Goal: Task Accomplishment & Management: Complete application form

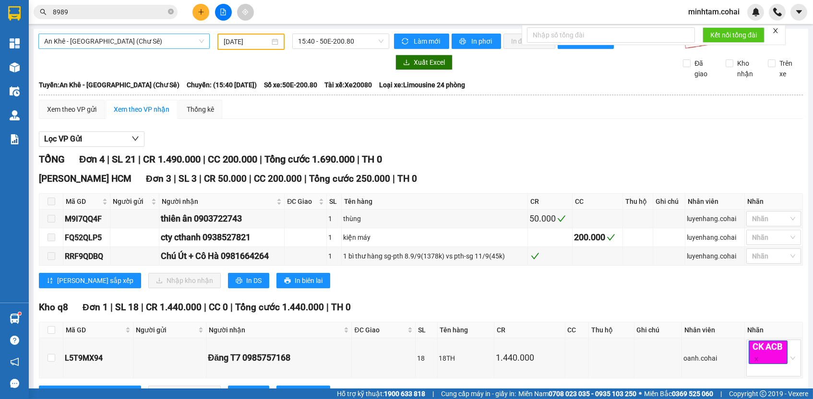
click at [181, 39] on span "An Khê - [GEOGRAPHIC_DATA] (Chư Sê)" at bounding box center [124, 41] width 160 height 14
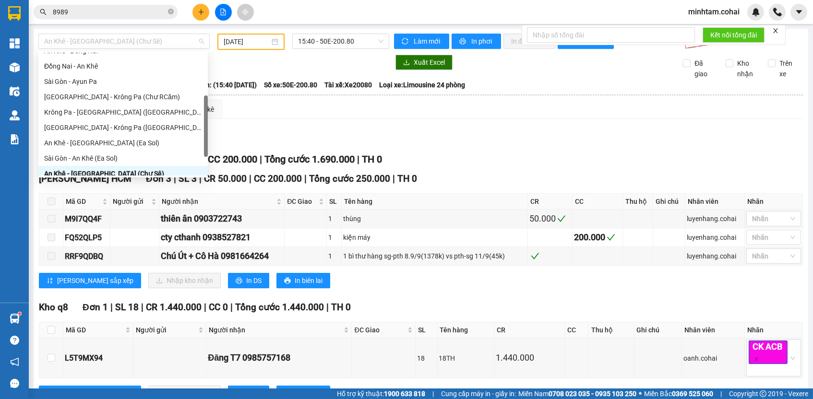
scroll to position [86, 0]
click at [134, 95] on div "[GEOGRAPHIC_DATA] - Krông Pa (Chư RCăm)" at bounding box center [123, 97] width 158 height 11
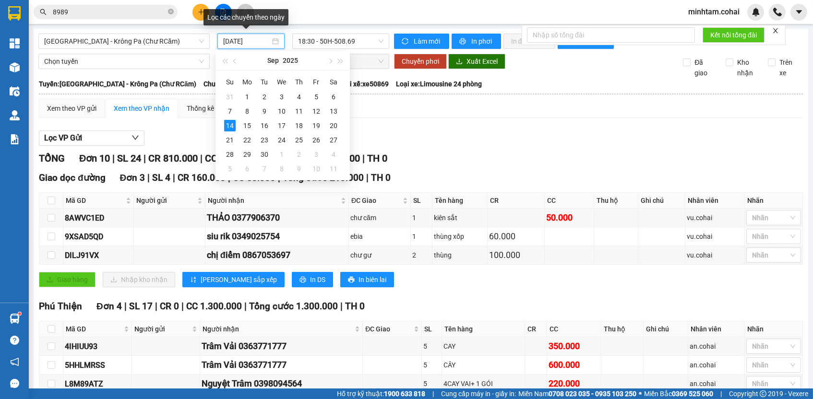
click at [251, 42] on input "[DATE]" at bounding box center [246, 41] width 47 height 11
click at [226, 110] on div "7" at bounding box center [230, 112] width 12 height 12
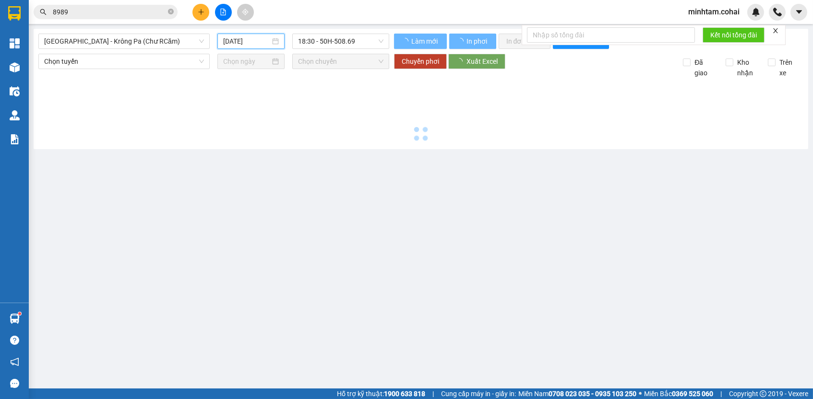
type input "[DATE]"
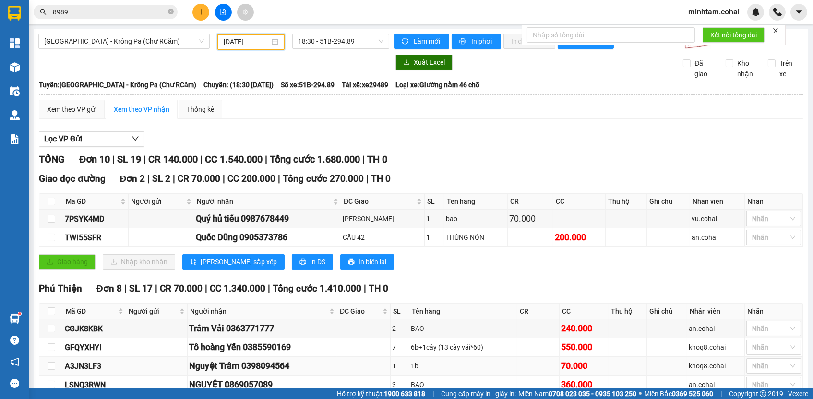
scroll to position [134, 0]
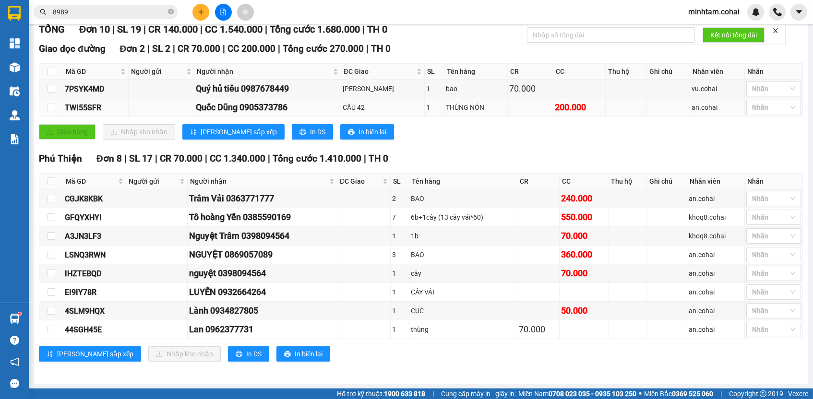
click at [96, 101] on td "TWI55SFR" at bounding box center [95, 107] width 65 height 19
click at [95, 109] on div "TWI55SFR" at bounding box center [96, 108] width 62 height 12
copy div "TWI55SFR"
click at [123, 10] on input "8989" at bounding box center [109, 12] width 113 height 11
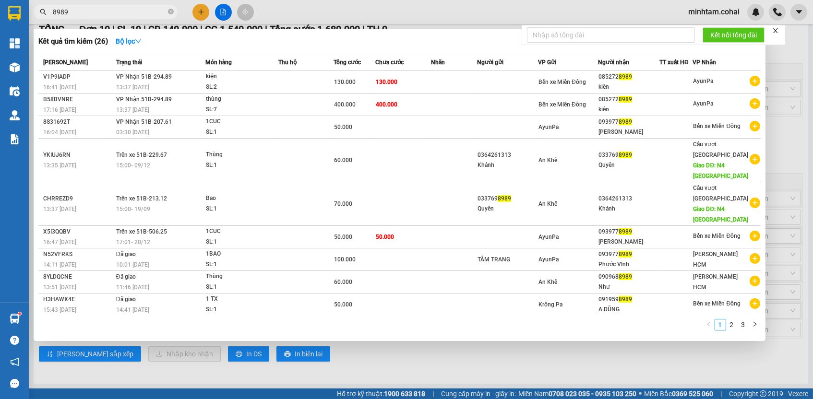
click at [123, 10] on input "8989" at bounding box center [109, 12] width 113 height 11
paste input "TWI55SFR"
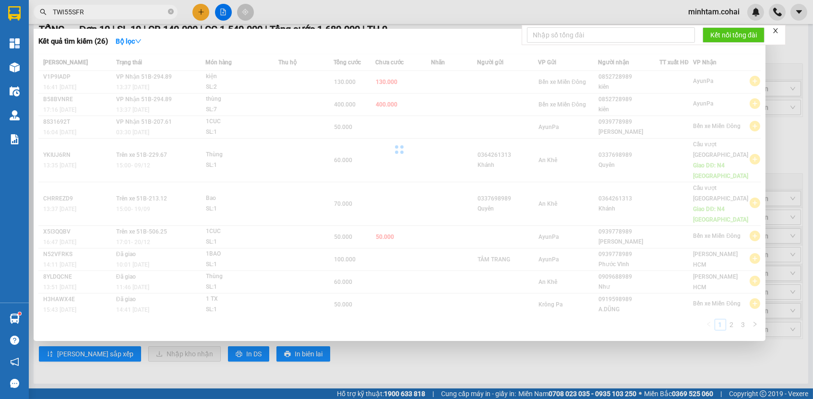
type input "TWI55SFR"
click at [543, 163] on div at bounding box center [399, 150] width 722 height 192
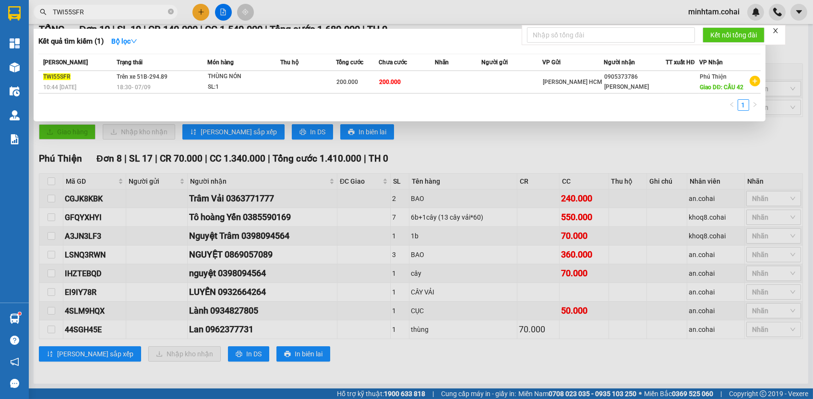
click at [452, 105] on div "[PERSON_NAME] thái Món hàng Thu hộ Tổng cước Chưa cước Nhãn Người gửi VP Gửi Ng…" at bounding box center [399, 85] width 722 height 63
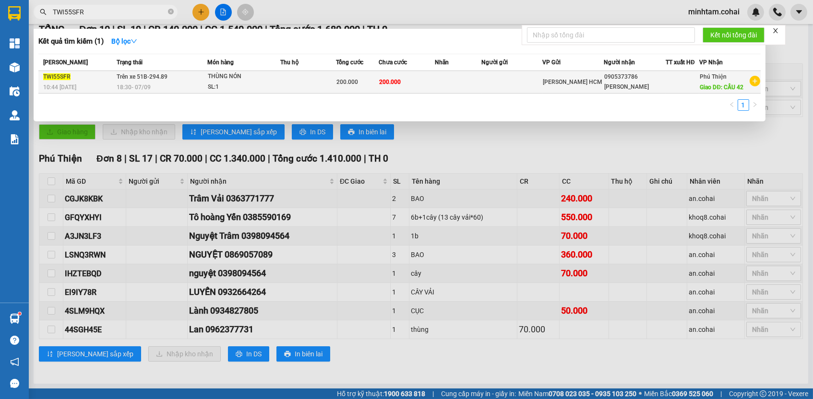
click at [447, 94] on td at bounding box center [458, 82] width 47 height 23
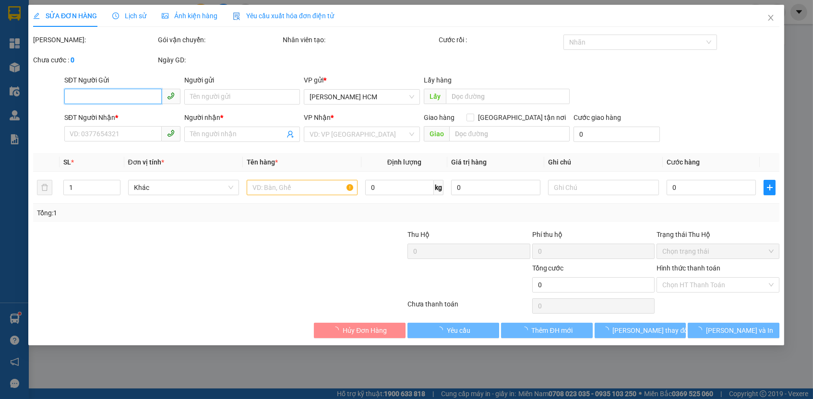
type input "0905373786"
type input "[PERSON_NAME]"
type input "CẦU 42"
type input "200.000"
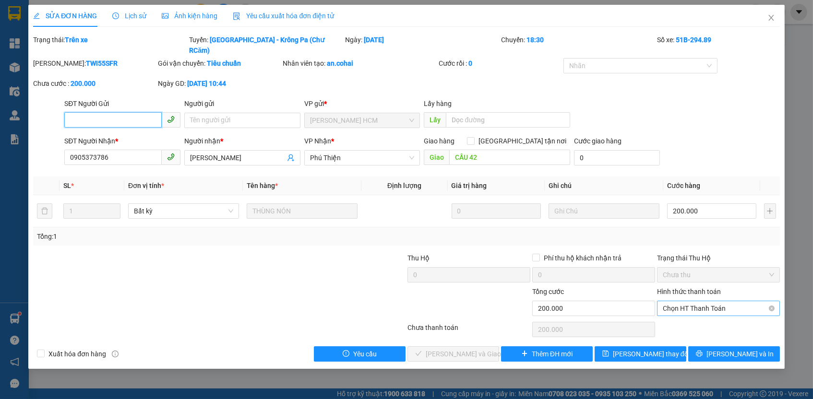
click at [695, 301] on span "Chọn HT Thanh Toán" at bounding box center [718, 308] width 111 height 14
click at [690, 315] on div "Tại văn phòng" at bounding box center [718, 314] width 111 height 11
type input "0"
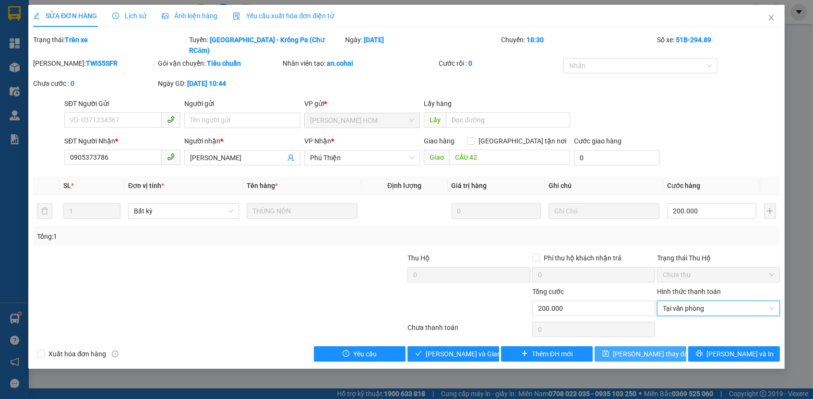
click at [666, 346] on button "[PERSON_NAME] thay đổi" at bounding box center [641, 353] width 92 height 15
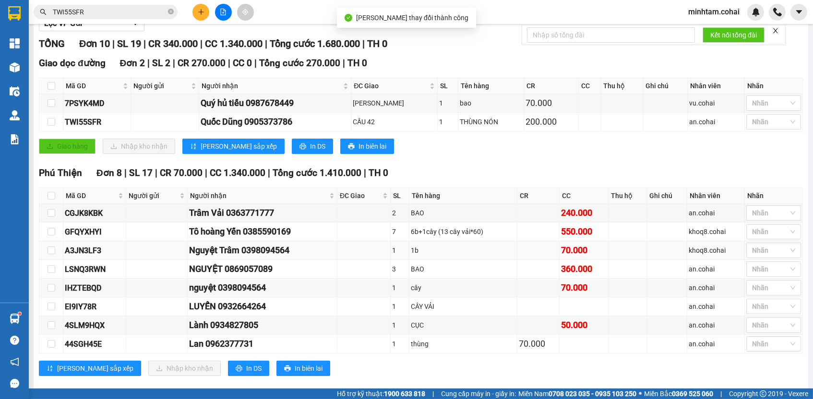
scroll to position [134, 0]
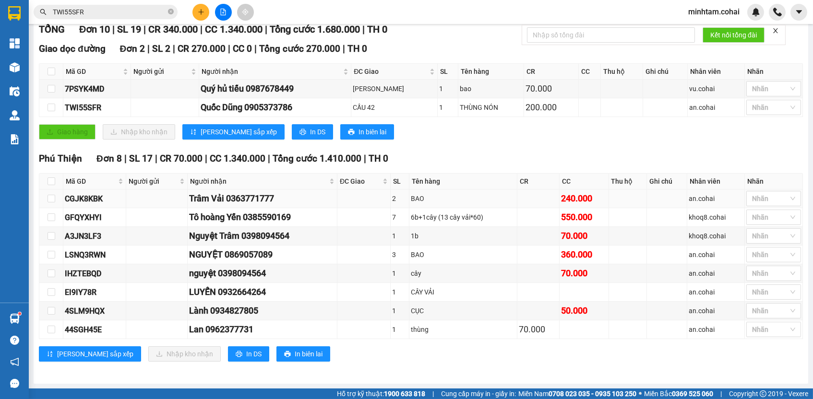
click at [82, 199] on div "CGJK8KBK" at bounding box center [95, 199] width 60 height 12
copy div "CGJK8KBK"
click at [152, 18] on span "TWI55SFR" at bounding box center [106, 12] width 144 height 14
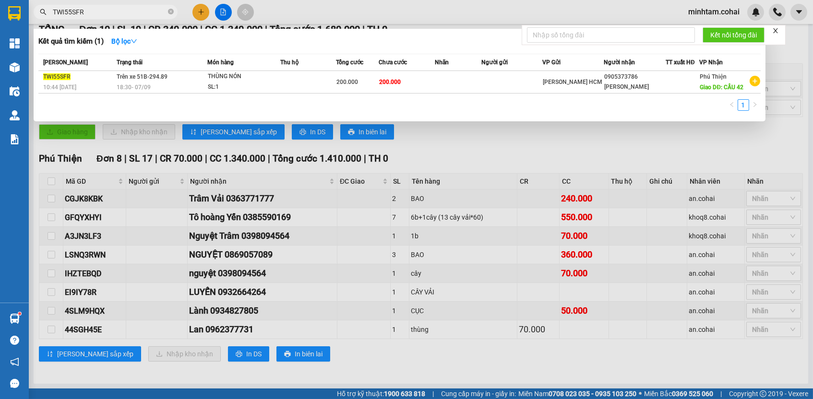
click at [151, 14] on input "TWI55SFR" at bounding box center [109, 12] width 113 height 11
paste input "CGJK8KBK"
paste input "text"
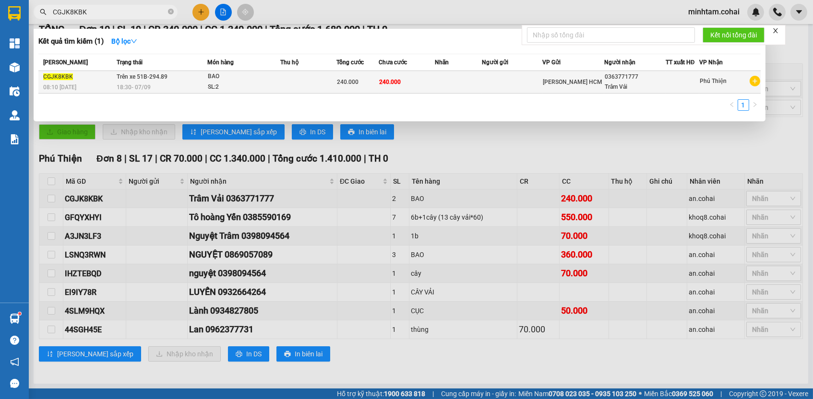
type input "CGJK8KBK"
click at [436, 80] on td at bounding box center [458, 82] width 47 height 23
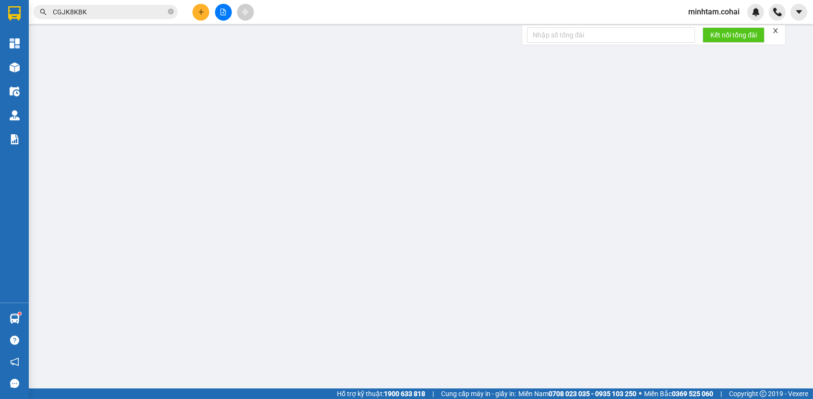
type input "0363771777"
type input "Trâm Vải"
type input "240.000"
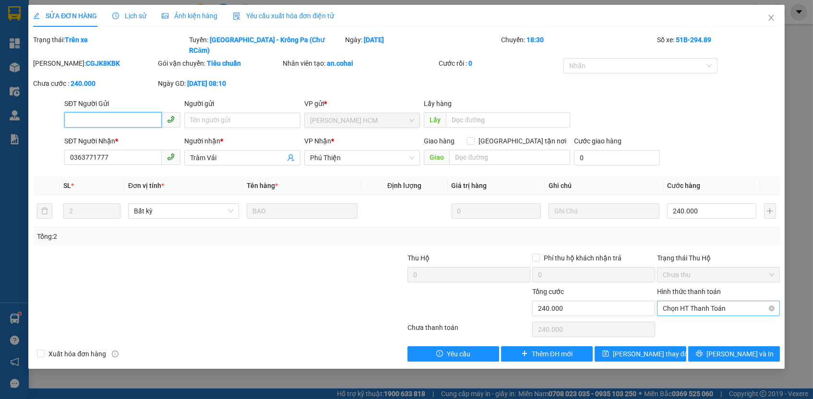
click at [715, 301] on span "Chọn HT Thanh Toán" at bounding box center [718, 308] width 111 height 14
click at [708, 313] on div "Tại văn phòng" at bounding box center [718, 314] width 111 height 11
type input "0"
click at [657, 349] on span "[PERSON_NAME] thay đổi" at bounding box center [651, 354] width 77 height 11
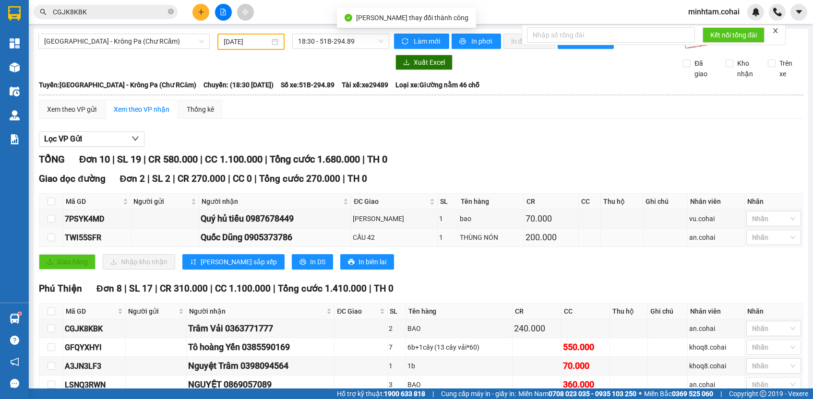
scroll to position [134, 0]
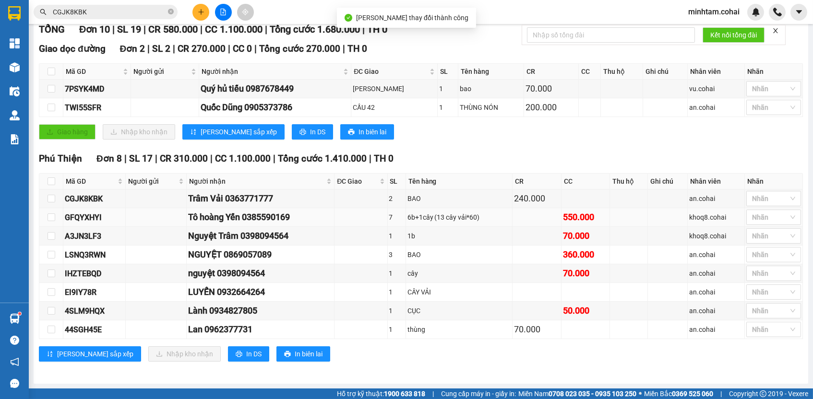
click at [95, 216] on div "GFQYXHYI" at bounding box center [94, 218] width 59 height 12
copy div "GFQYXHYI"
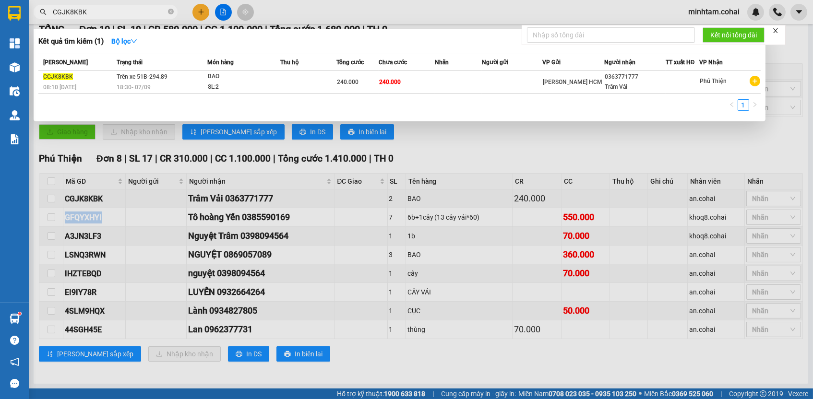
click at [111, 8] on input "CGJK8KBK" at bounding box center [109, 12] width 113 height 11
paste input "GFQYXHYI"
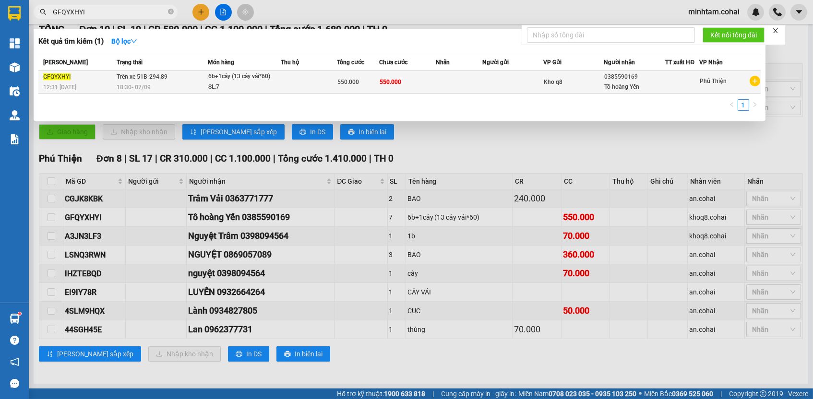
type input "GFQYXHYI"
click at [298, 82] on td at bounding box center [309, 82] width 56 height 23
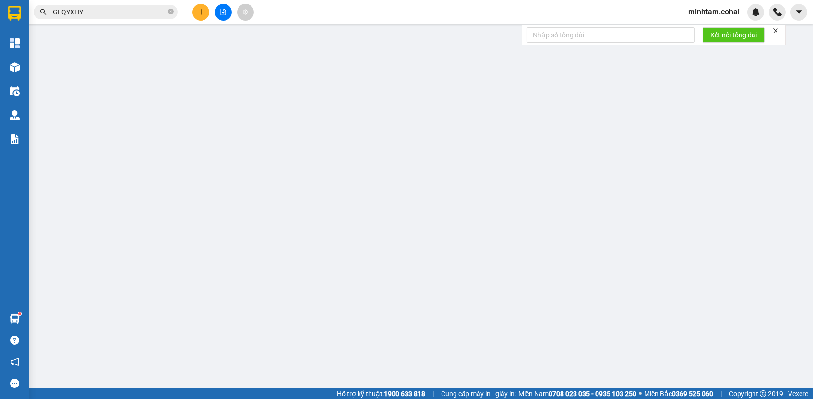
type input "0385590169"
type input "Tô hoàng Yến"
type input "550.000"
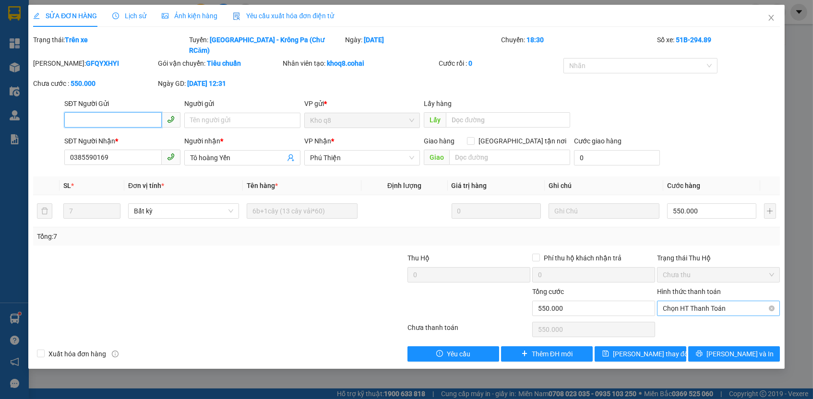
click at [709, 301] on span "Chọn HT Thanh Toán" at bounding box center [718, 308] width 111 height 14
click at [707, 311] on div "Tại văn phòng" at bounding box center [718, 314] width 111 height 11
type input "0"
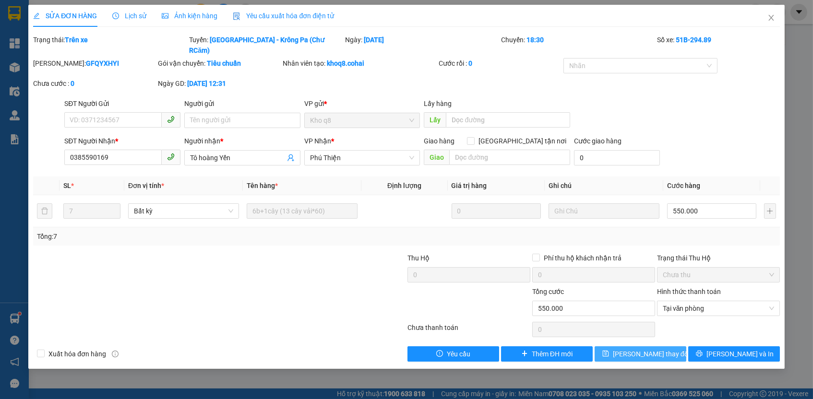
click at [650, 349] on span "[PERSON_NAME] thay đổi" at bounding box center [651, 354] width 77 height 11
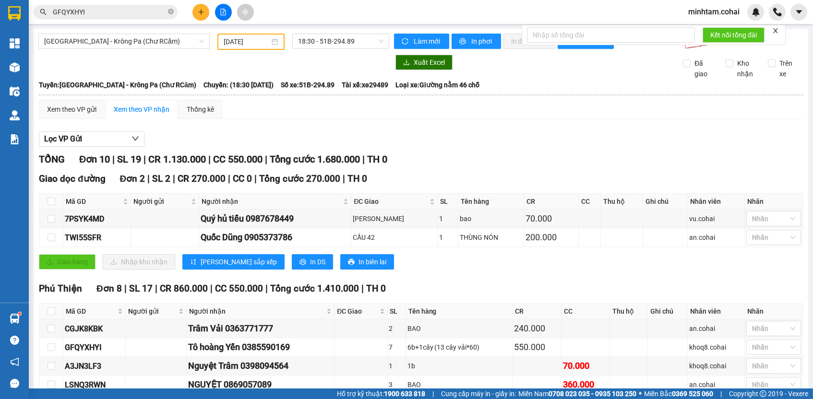
scroll to position [134, 0]
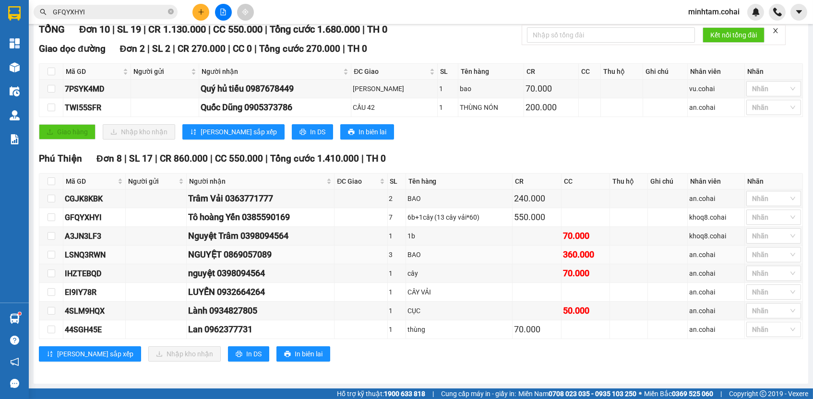
click at [103, 250] on div "LSNQ3RWN" at bounding box center [94, 255] width 59 height 12
click at [99, 236] on div "A3JN3LF3" at bounding box center [94, 236] width 59 height 12
copy div "A3JN3LF3"
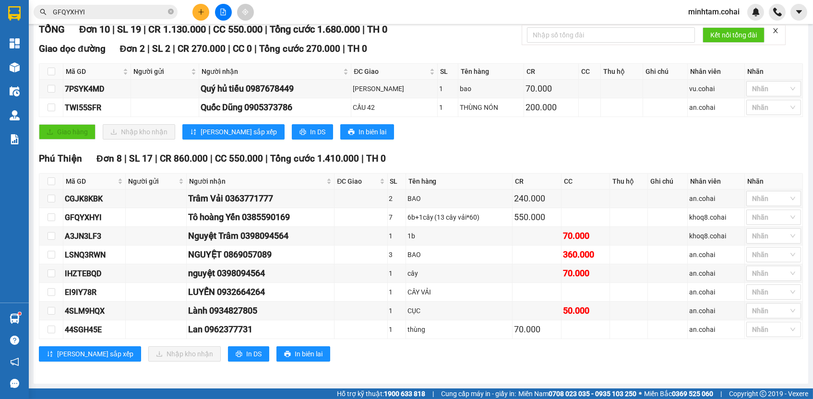
click at [107, 14] on input "GFQYXHYI" at bounding box center [109, 12] width 113 height 11
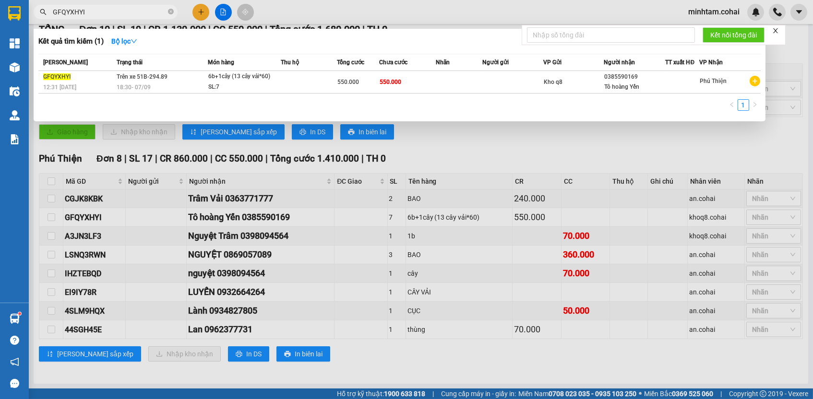
click at [107, 14] on input "GFQYXHYI" at bounding box center [109, 12] width 113 height 11
paste input "A3JN3LF3"
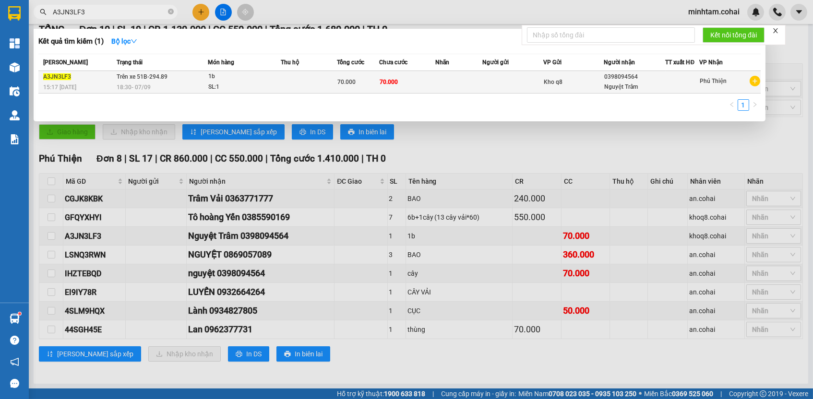
type input "A3JN3LF3"
click at [420, 78] on td "70.000" at bounding box center [407, 82] width 56 height 23
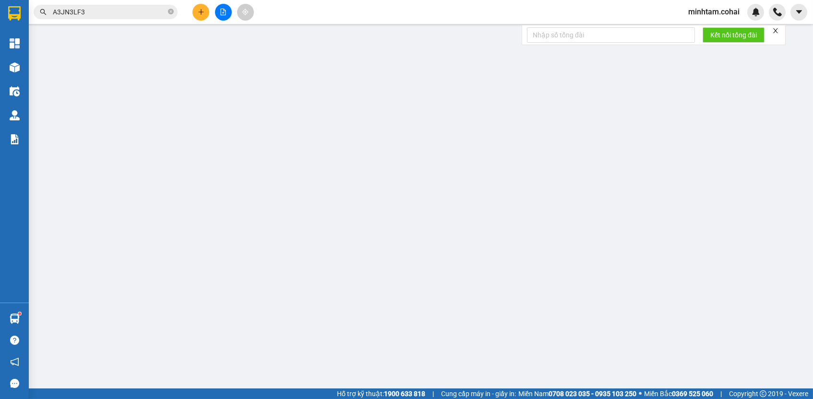
type input "0398094564"
type input "Nguyệt Trâm"
type input "70.000"
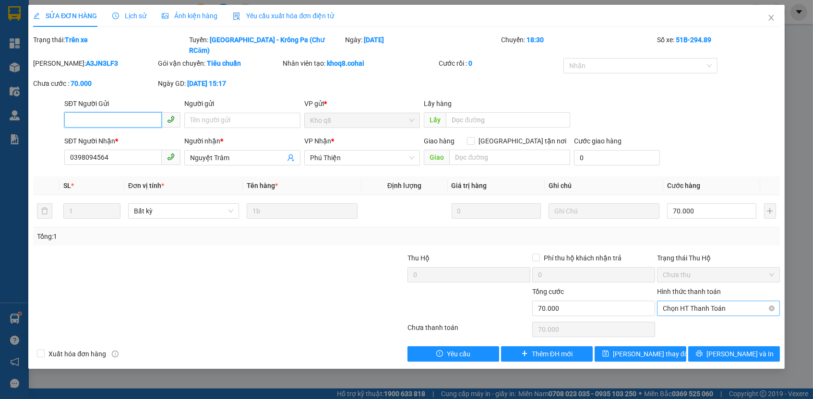
click at [695, 301] on span "Chọn HT Thanh Toán" at bounding box center [718, 308] width 111 height 14
click at [700, 314] on div "Tại văn phòng" at bounding box center [718, 314] width 111 height 11
type input "0"
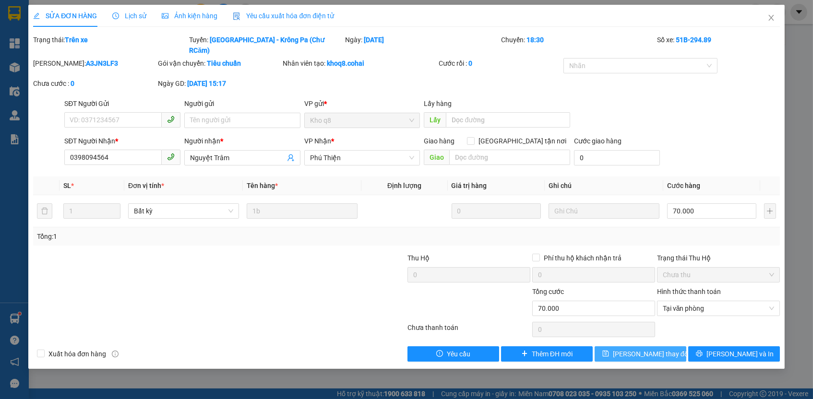
click at [655, 349] on span "[PERSON_NAME] thay đổi" at bounding box center [651, 354] width 77 height 11
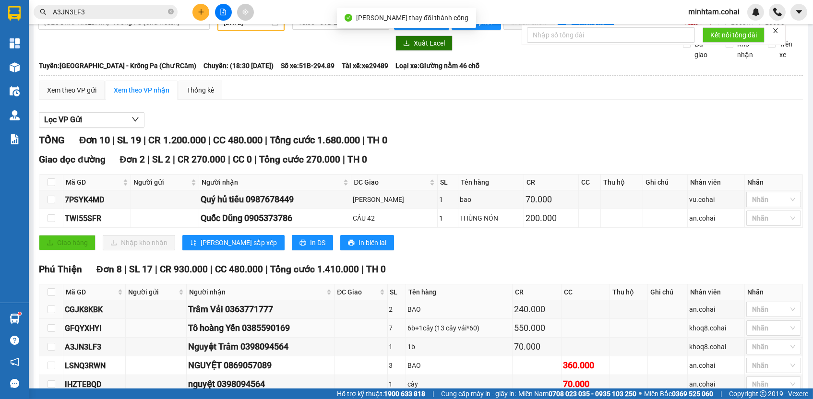
scroll to position [59, 0]
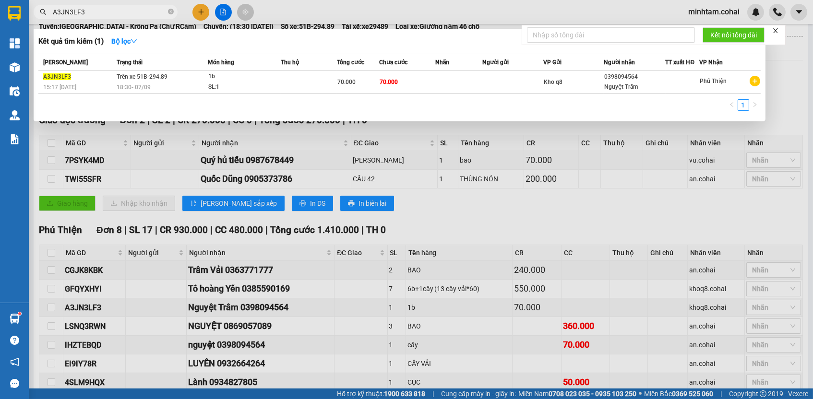
paste input "LSNQ3RWN"
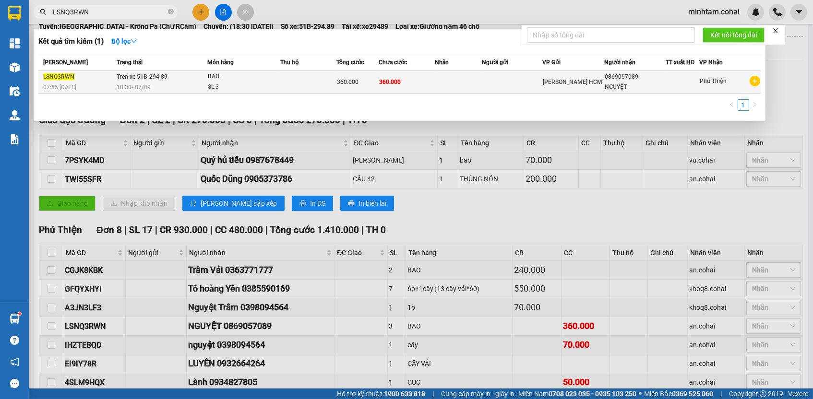
type input "LSNQ3RWN"
click at [469, 87] on td at bounding box center [458, 82] width 47 height 23
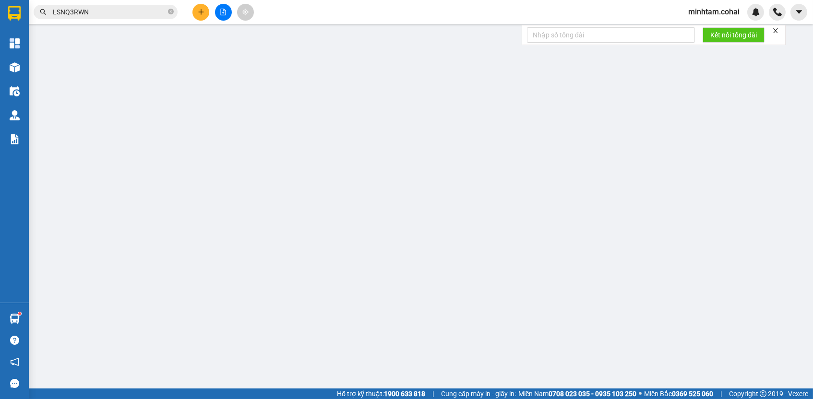
type input "0869057089"
type input "NGUYỆT"
type input "360.000"
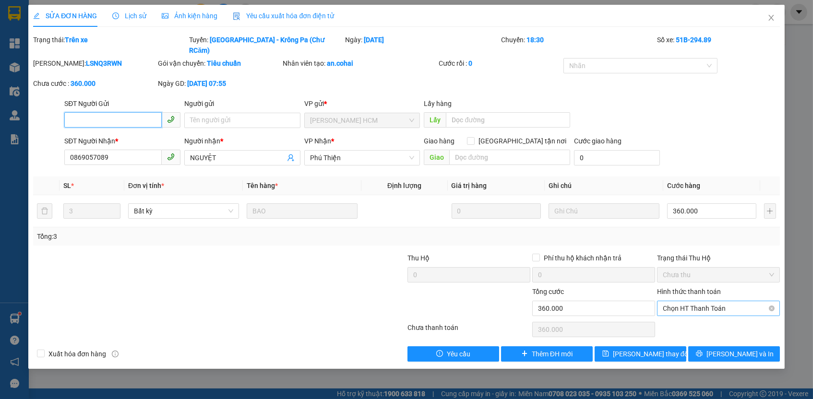
click at [706, 301] on span "Chọn HT Thanh Toán" at bounding box center [718, 308] width 111 height 14
drag, startPoint x: 700, startPoint y: 312, endPoint x: 697, endPoint y: 317, distance: 5.9
click at [700, 312] on div "Tại văn phòng" at bounding box center [718, 314] width 111 height 11
type input "0"
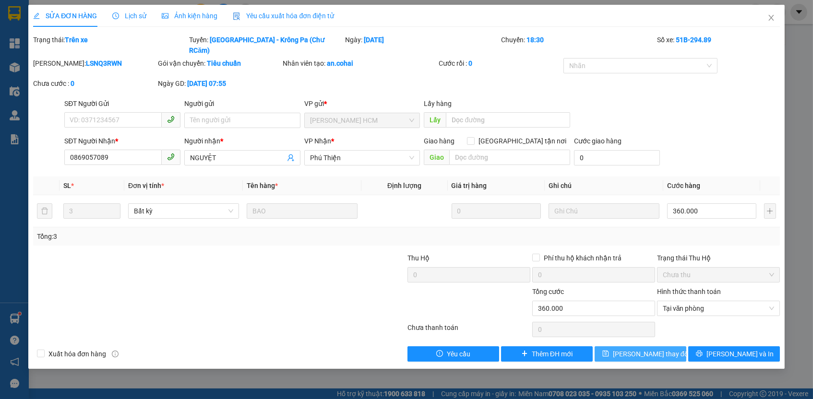
click at [665, 349] on span "[PERSON_NAME] thay đổi" at bounding box center [651, 354] width 77 height 11
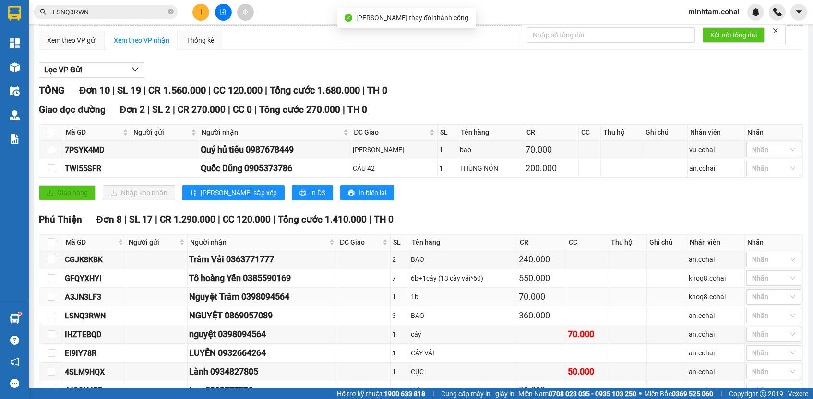
scroll to position [134, 0]
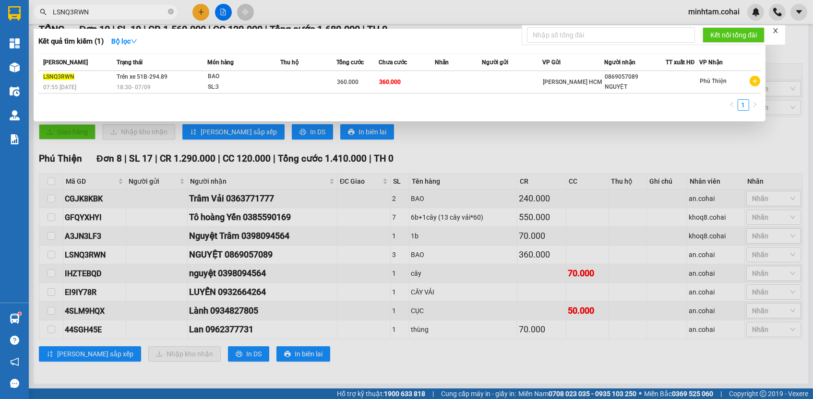
click at [145, 13] on input "LSNQ3RWN" at bounding box center [109, 12] width 113 height 11
paste input "IHZTEBQD"
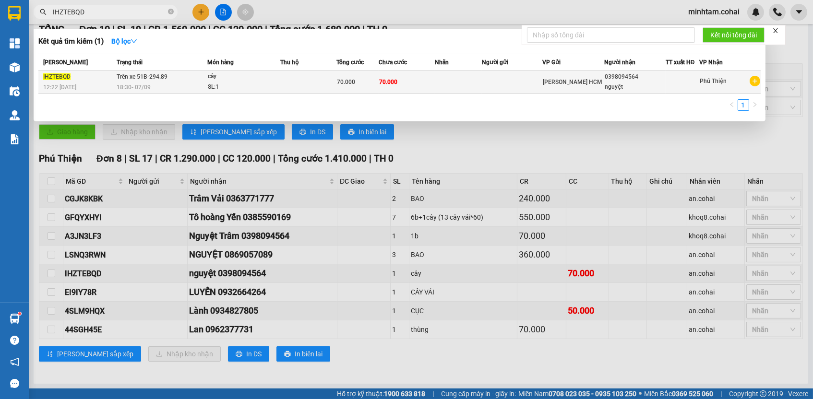
type input "IHZTEBQD"
click at [418, 82] on td "70.000" at bounding box center [407, 82] width 56 height 23
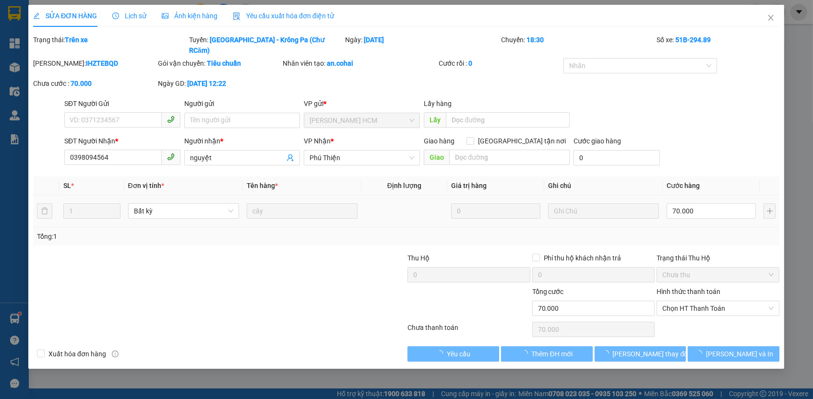
type input "0398094564"
type input "nguyệt"
type input "70.000"
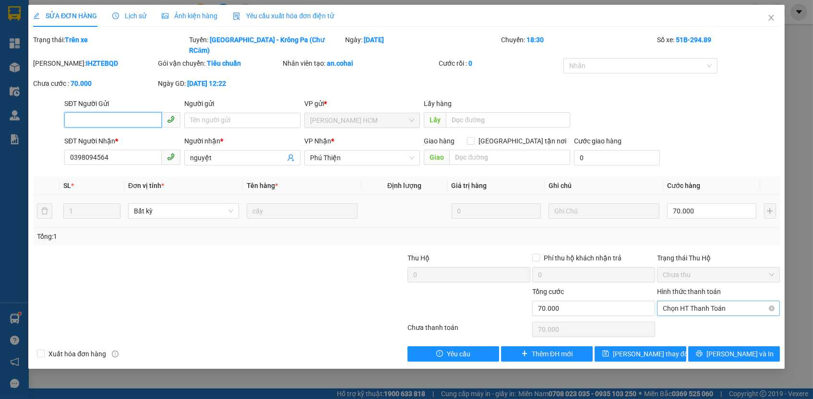
click at [680, 301] on span "Chọn HT Thanh Toán" at bounding box center [718, 308] width 111 height 14
click at [686, 313] on div "Tại văn phòng" at bounding box center [718, 314] width 111 height 11
type input "0"
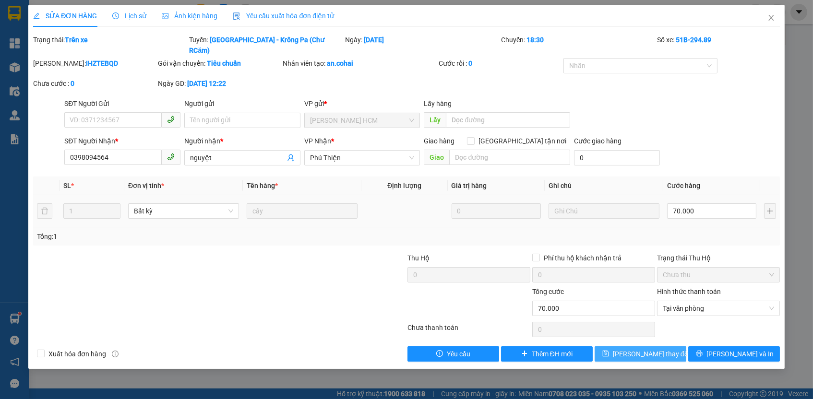
click at [634, 349] on span "[PERSON_NAME] thay đổi" at bounding box center [651, 354] width 77 height 11
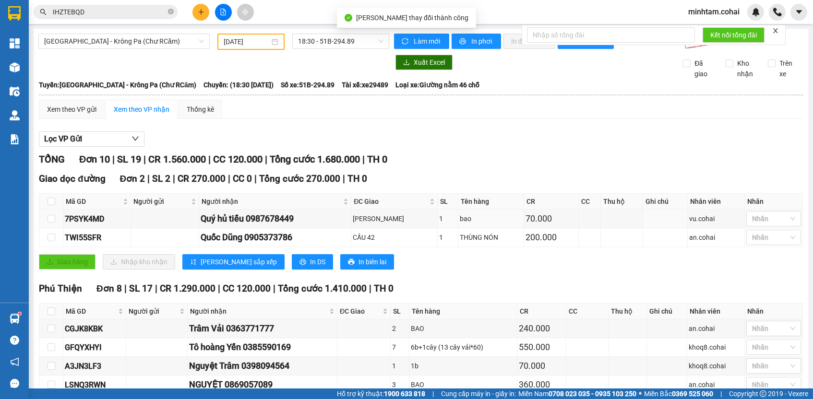
scroll to position [134, 0]
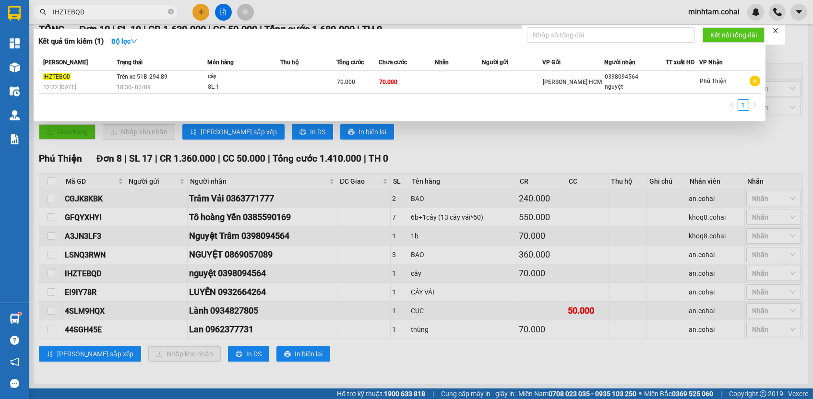
paste input "4SLM9HQX"
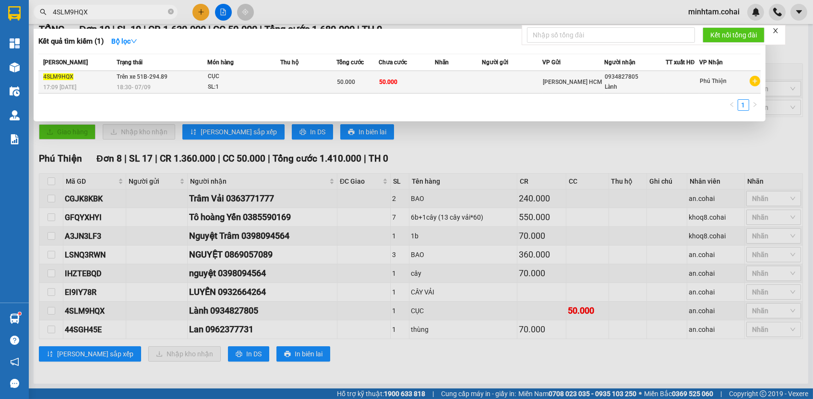
type input "4SLM9HQX"
click at [410, 80] on td "50.000" at bounding box center [407, 82] width 56 height 23
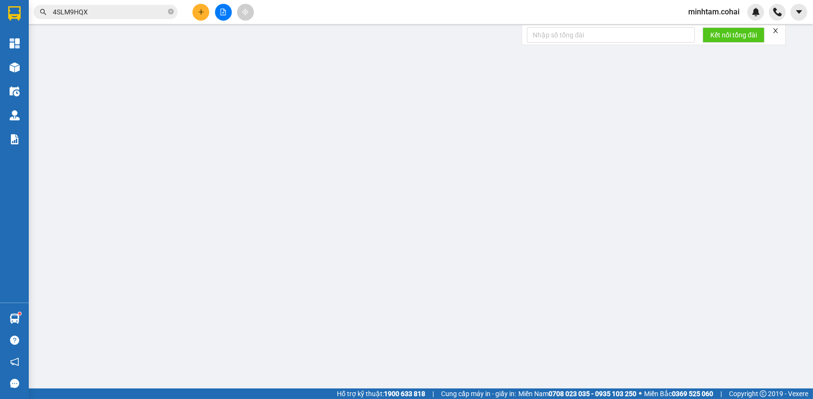
type input "0934827805"
type input "Lành"
type input "50.000"
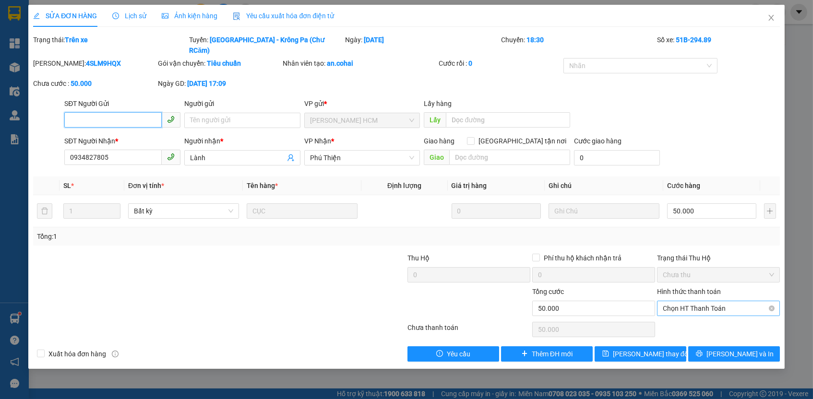
click at [683, 301] on span "Chọn HT Thanh Toán" at bounding box center [718, 308] width 111 height 14
click at [682, 314] on div "Tại văn phòng" at bounding box center [718, 314] width 111 height 11
type input "0"
click at [667, 346] on button "[PERSON_NAME] thay đổi" at bounding box center [641, 353] width 92 height 15
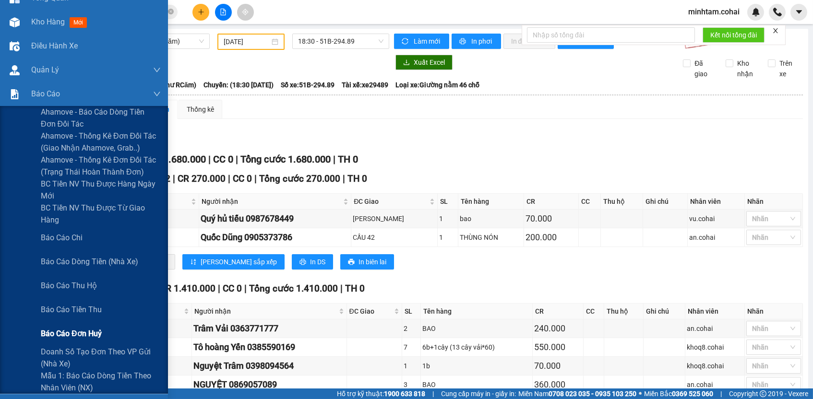
scroll to position [47, 0]
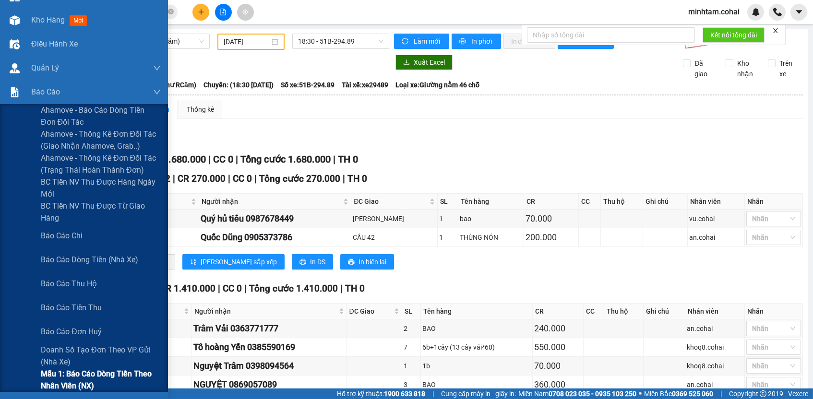
click at [71, 385] on span "Mẫu 1: Báo cáo dòng tiền theo nhân viên (NX)" at bounding box center [101, 380] width 120 height 24
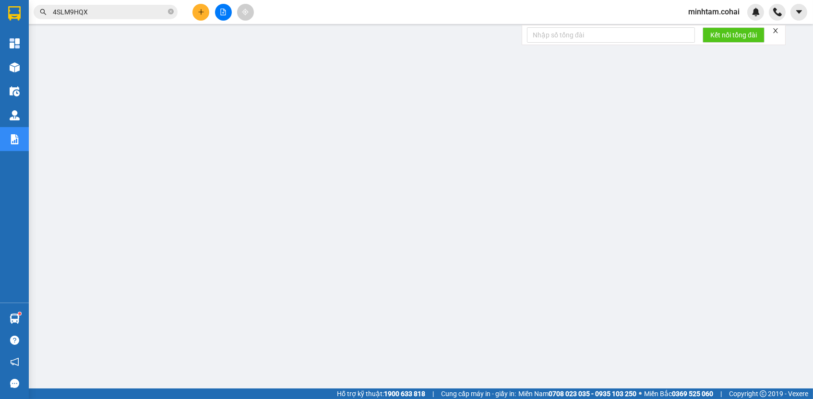
scroll to position [2, 0]
click at [222, 13] on icon "file-add" at bounding box center [223, 12] width 7 height 7
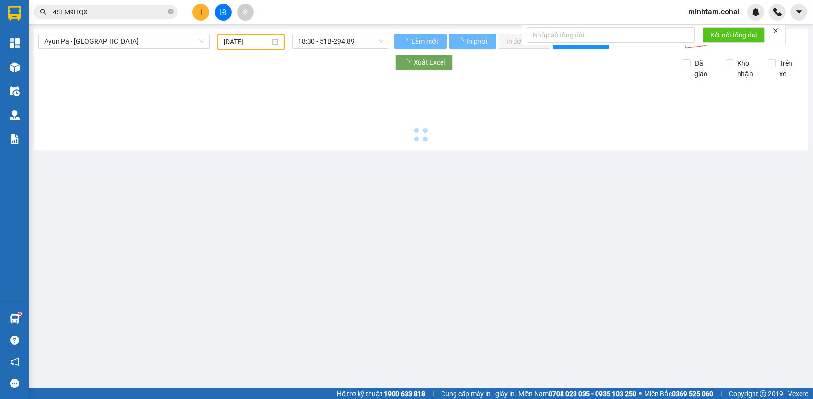
type input "[DATE]"
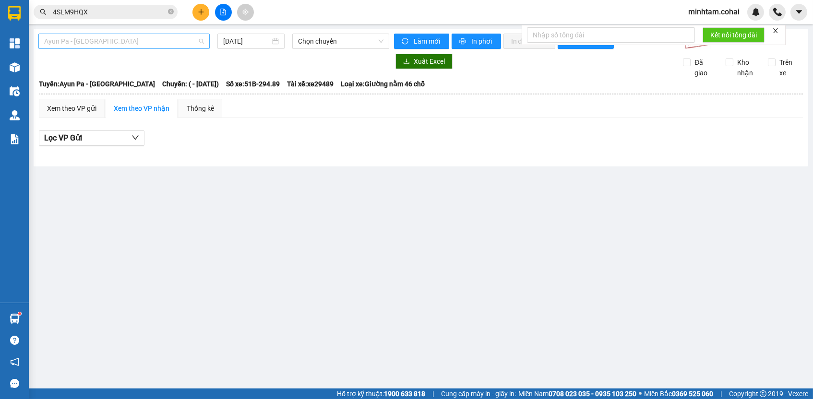
click at [132, 36] on span "Ayun Pa - [GEOGRAPHIC_DATA]" at bounding box center [124, 41] width 160 height 14
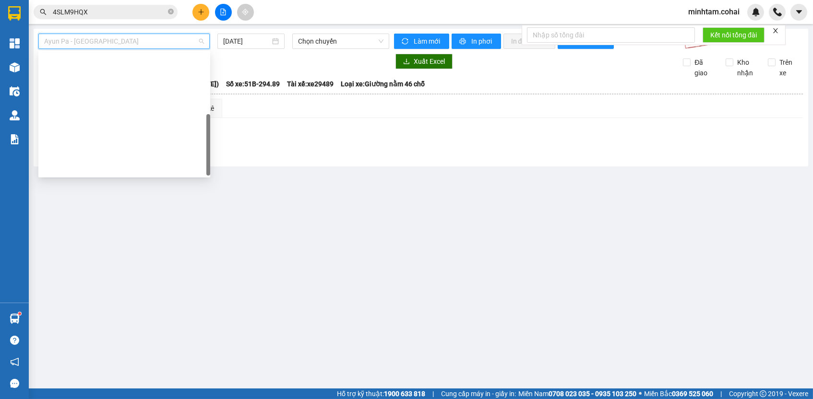
scroll to position [134, 0]
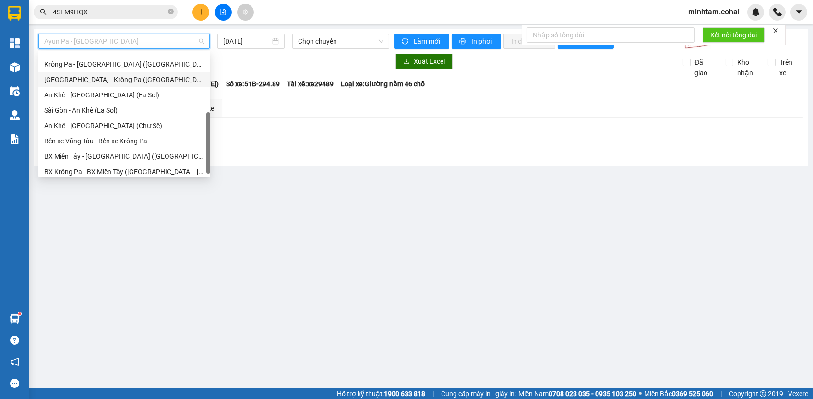
click at [136, 78] on div "[GEOGRAPHIC_DATA] - Krông Pa ([GEOGRAPHIC_DATA])" at bounding box center [124, 79] width 160 height 11
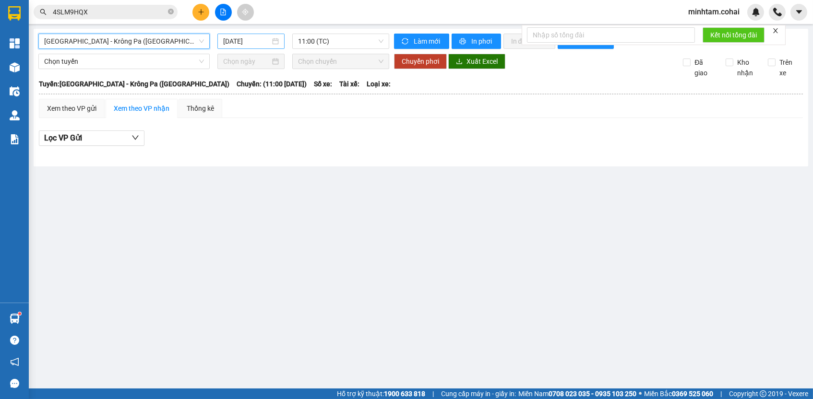
click at [236, 37] on input "[DATE]" at bounding box center [246, 41] width 47 height 11
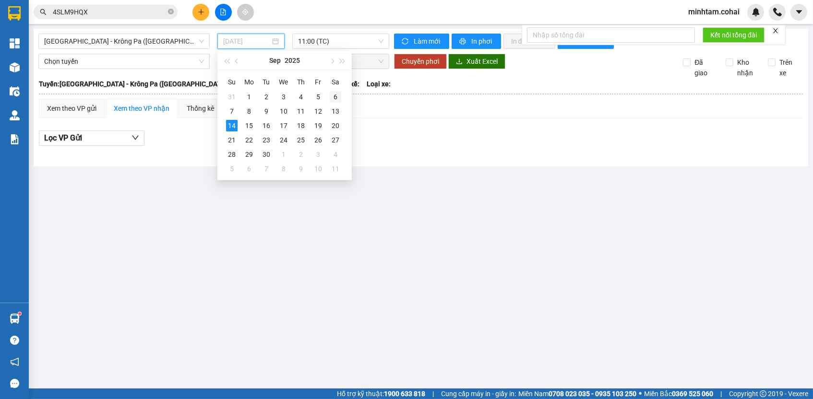
click at [335, 95] on div "6" at bounding box center [336, 97] width 12 height 12
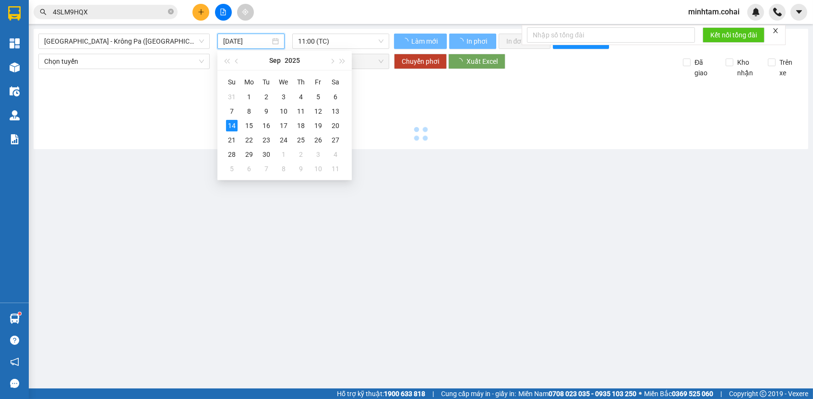
type input "[DATE]"
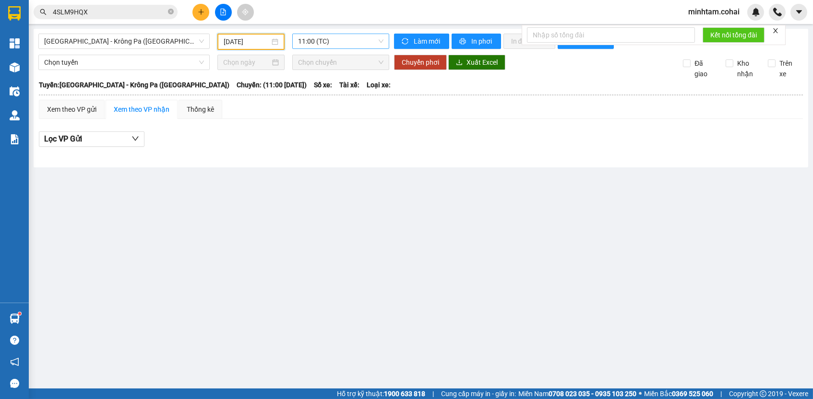
click at [335, 40] on span "11:00 (TC)" at bounding box center [340, 41] width 85 height 14
click at [353, 91] on div "17:45 - 50H-321.22" at bounding box center [335, 91] width 75 height 11
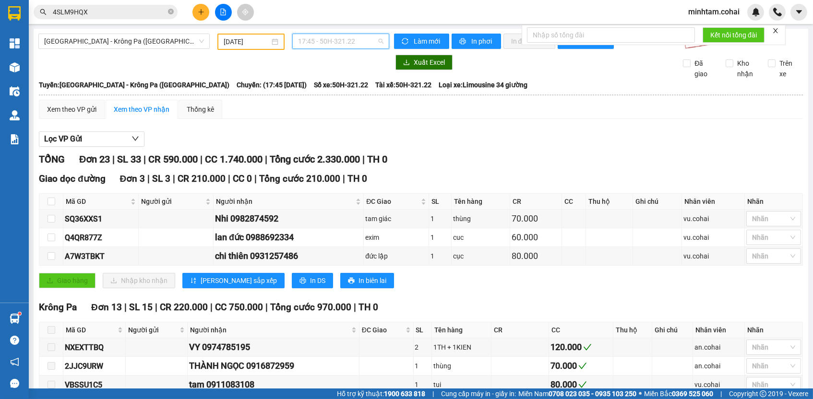
click at [334, 41] on span "17:45 - 50H-321.22" at bounding box center [340, 41] width 85 height 14
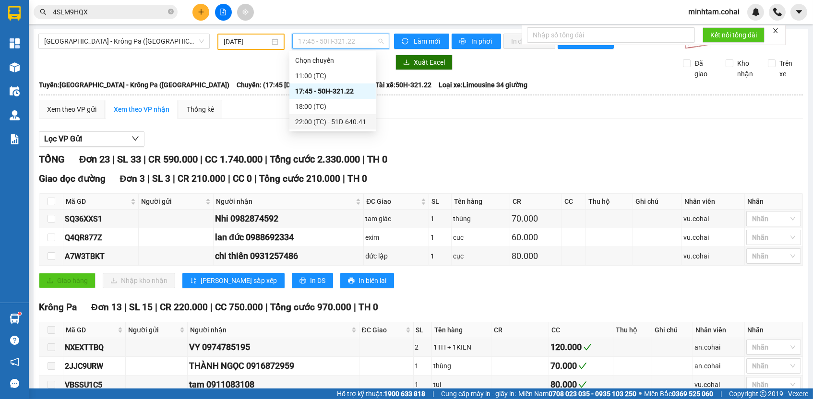
click at [360, 119] on div "22:00 (TC) - 51D-640.41" at bounding box center [332, 122] width 75 height 11
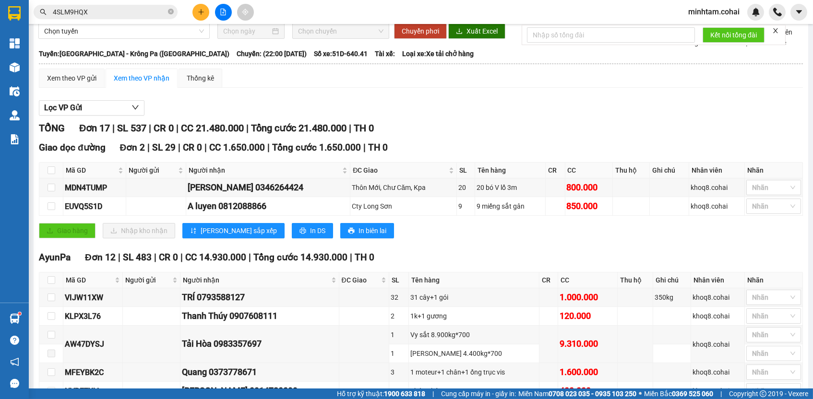
scroll to position [338, 0]
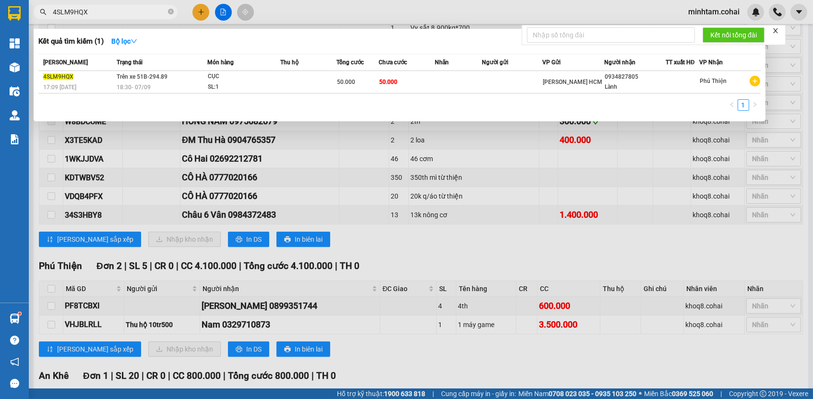
paste input "PF8TCBXI"
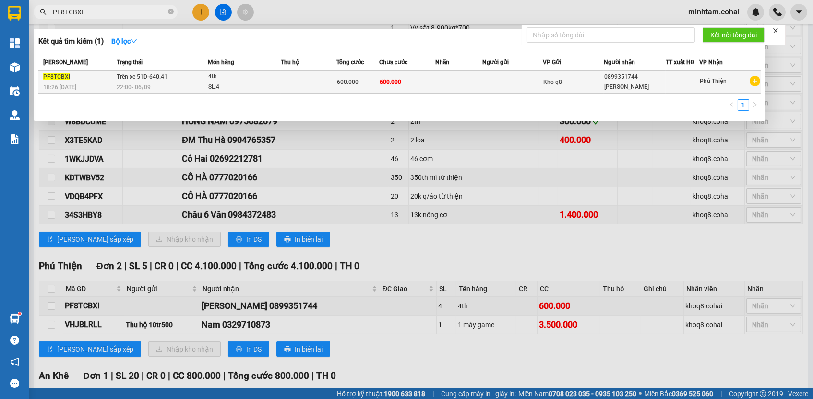
type input "PF8TCBXI"
click at [394, 79] on span "600.000" at bounding box center [391, 82] width 22 height 7
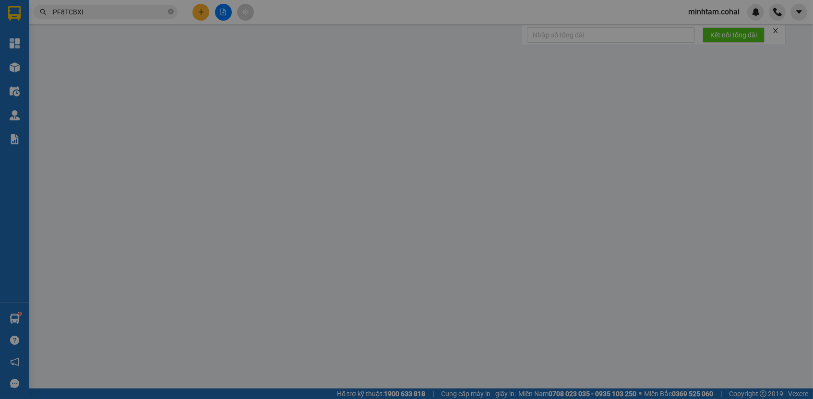
type input "0899351744"
type input "[PERSON_NAME]"
type input "600.000"
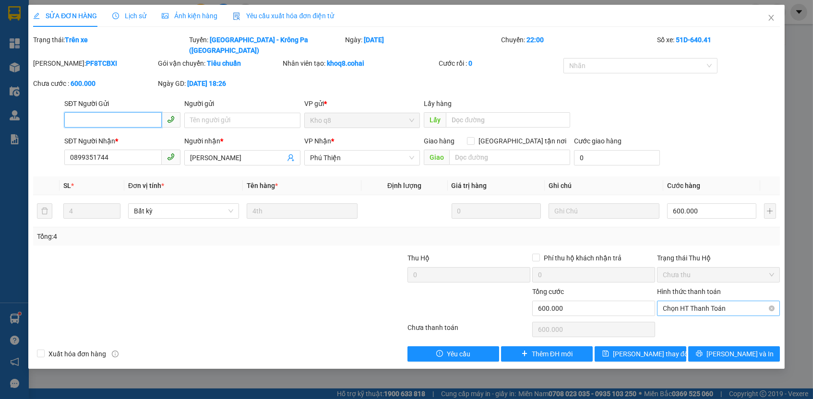
click at [700, 301] on span "Chọn HT Thanh Toán" at bounding box center [718, 308] width 111 height 14
click at [690, 314] on div "Tại văn phòng" at bounding box center [718, 314] width 111 height 11
type input "0"
drag, startPoint x: 667, startPoint y: 338, endPoint x: 670, endPoint y: 277, distance: 61.0
click at [666, 346] on button "[PERSON_NAME] thay đổi" at bounding box center [641, 353] width 92 height 15
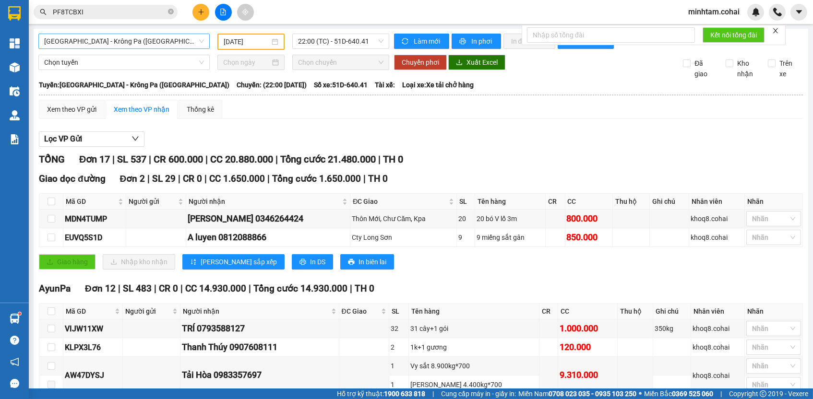
click at [174, 39] on span "[GEOGRAPHIC_DATA] - Krông Pa ([GEOGRAPHIC_DATA])" at bounding box center [124, 41] width 160 height 14
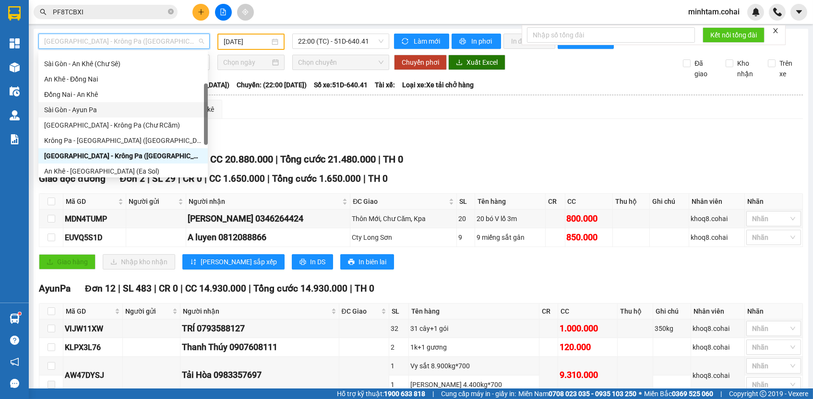
scroll to position [134, 0]
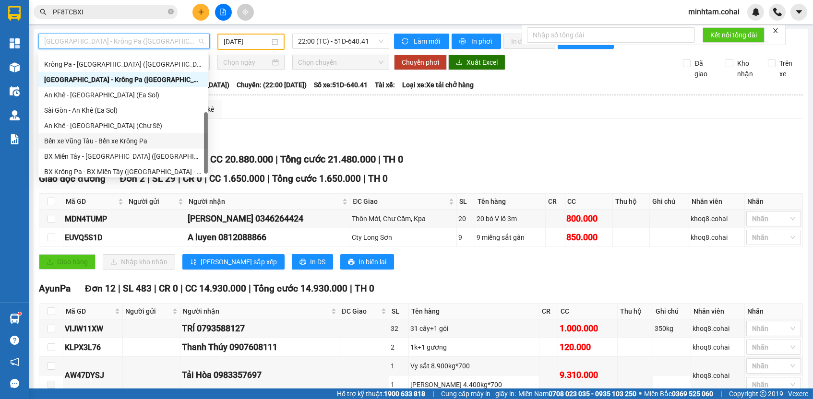
click at [114, 139] on div "Bến xe Vũng Tàu - Bến xe Krông Pa" at bounding box center [123, 141] width 158 height 11
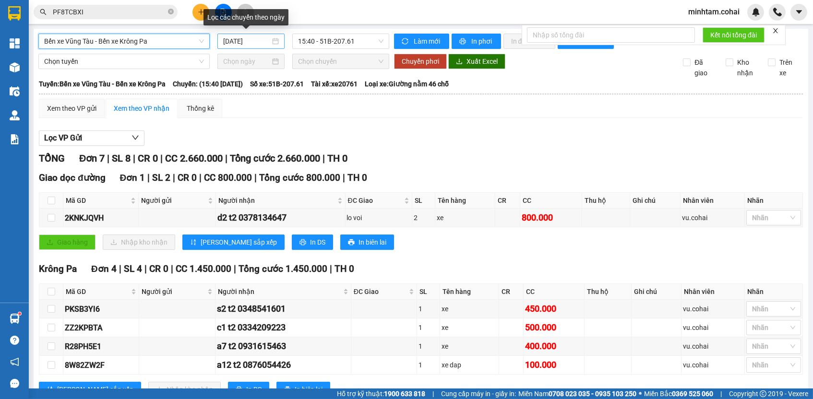
click at [258, 39] on input "[DATE]" at bounding box center [246, 41] width 47 height 11
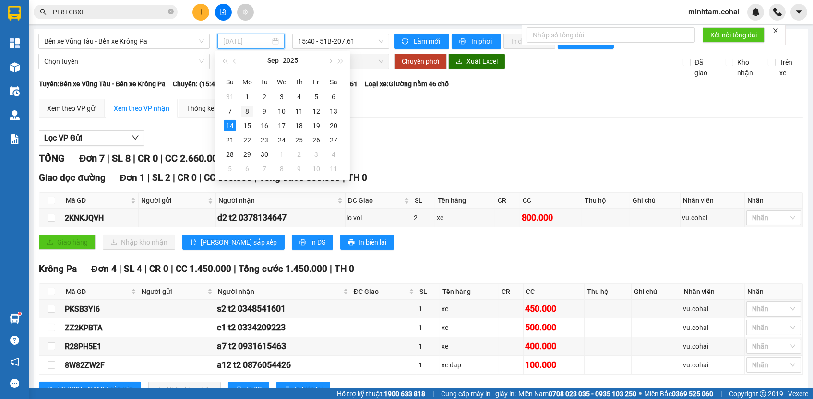
click at [248, 111] on div "8" at bounding box center [247, 112] width 12 height 12
type input "[DATE]"
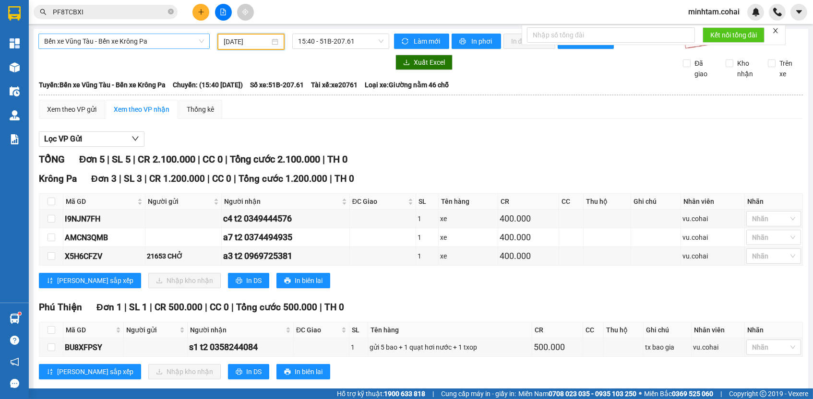
click at [176, 44] on span "Bến xe Vũng Tàu - Bến xe Krông Pa" at bounding box center [124, 41] width 160 height 14
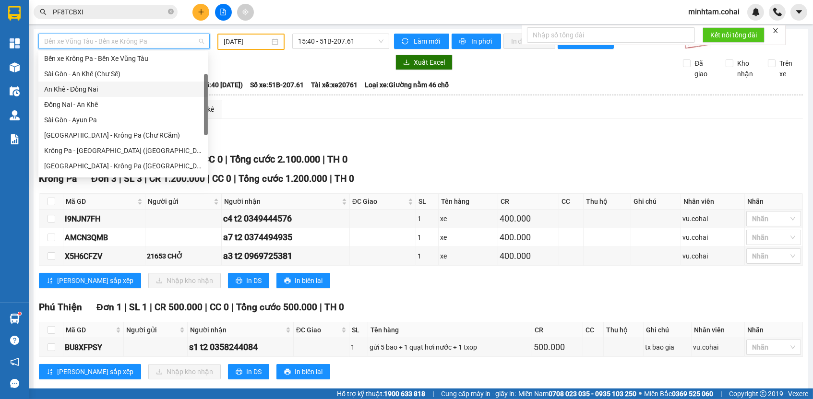
scroll to position [48, 0]
click at [144, 135] on div "[GEOGRAPHIC_DATA] - Krông Pa (Chư RCăm)" at bounding box center [123, 135] width 158 height 11
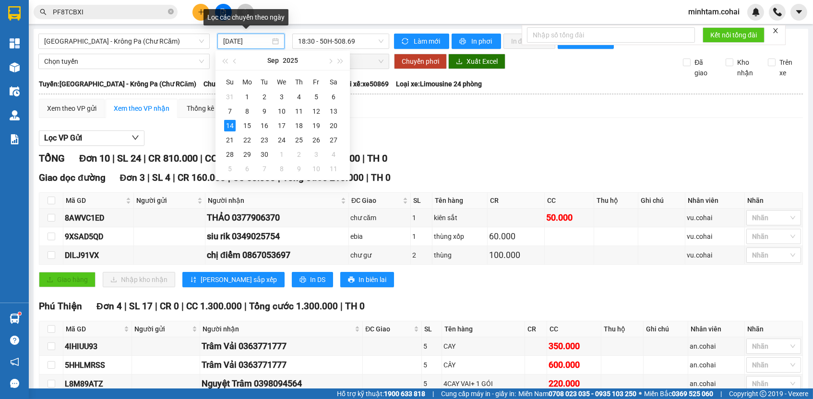
click at [258, 41] on input "[DATE]" at bounding box center [246, 41] width 47 height 11
click at [250, 108] on div "8" at bounding box center [247, 112] width 12 height 12
type input "[DATE]"
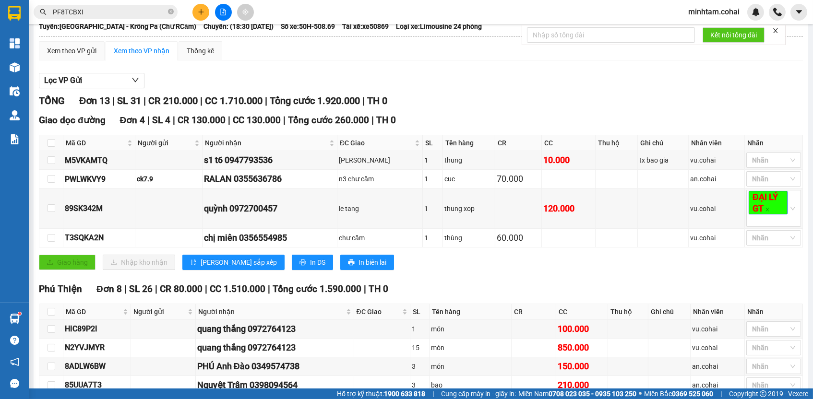
scroll to position [27, 0]
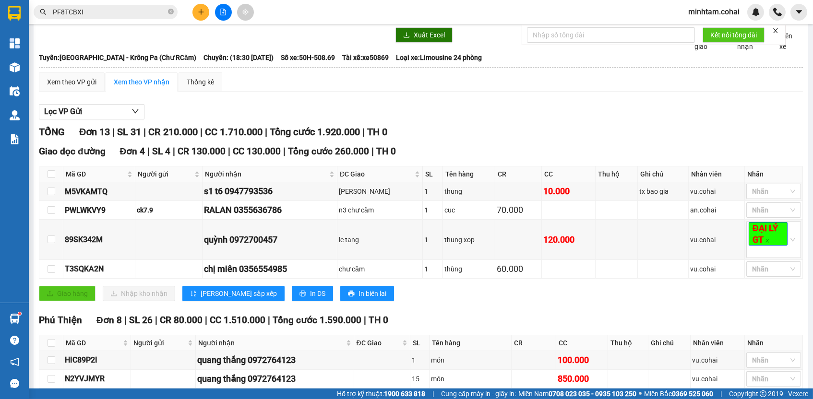
drag, startPoint x: 65, startPoint y: 62, endPoint x: 286, endPoint y: 61, distance: 220.7
click at [286, 61] on div "Tuyến: [GEOGRAPHIC_DATA] - [GEOGRAPHIC_DATA] (Chư RCăm) Chuyến: (18:30 [DATE]) …" at bounding box center [421, 57] width 764 height 11
copy div "Tuyến: [GEOGRAPHIC_DATA] - [GEOGRAPHIC_DATA] (Chư RCăm) [GEOGRAPHIC_DATA]: (18:…"
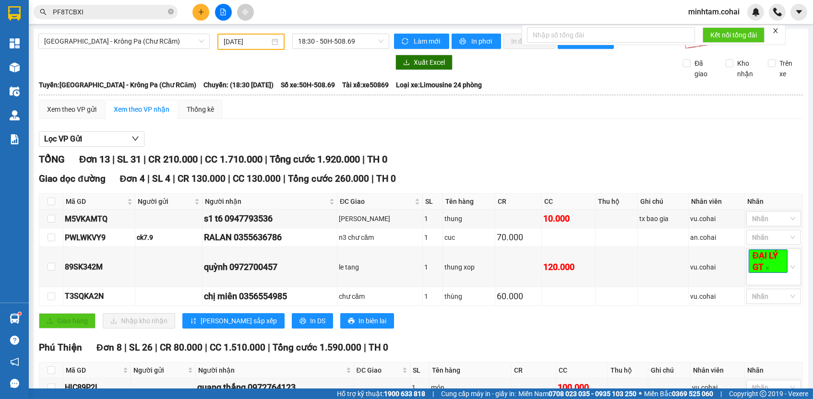
click at [445, 195] on div "Giao dọc đường Đơn 4 | SL 4 | CR 130.000 | CC 130.000 | Tổng cước 260.000 | TH …" at bounding box center [421, 254] width 764 height 164
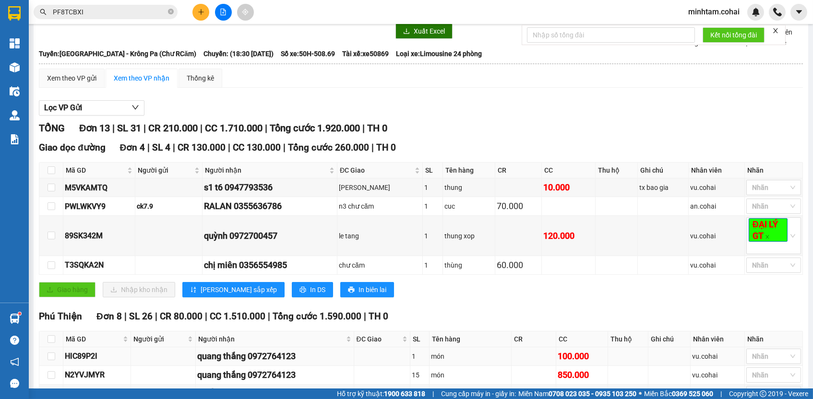
scroll to position [267, 0]
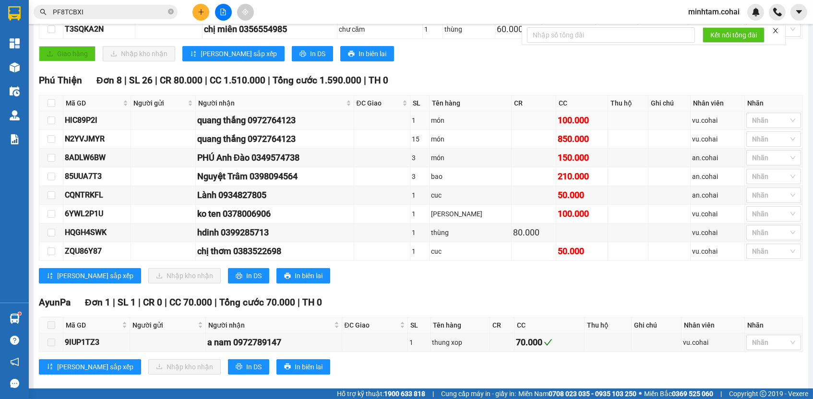
click at [75, 126] on div "HIC89P2I" at bounding box center [97, 120] width 64 height 12
copy div "HIC89P2I"
click at [100, 8] on input "PF8TCBXI" at bounding box center [109, 12] width 113 height 11
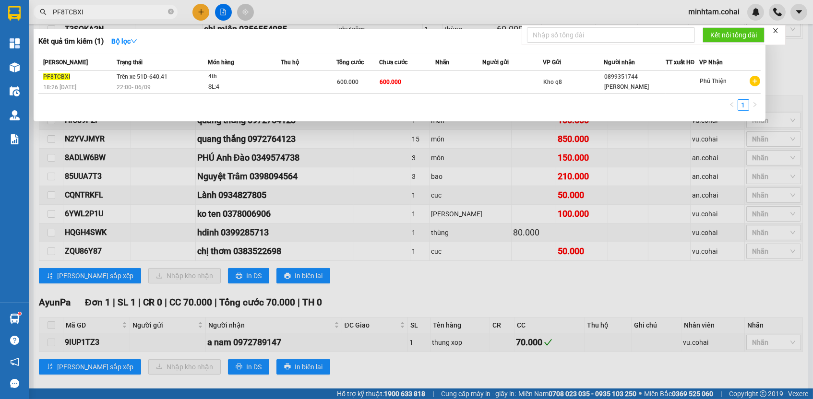
click at [100, 8] on input "PF8TCBXI" at bounding box center [109, 12] width 113 height 11
paste input "HIC89P2"
type input "HIC89P2I"
click at [444, 71] on th "Nhãn" at bounding box center [458, 62] width 47 height 17
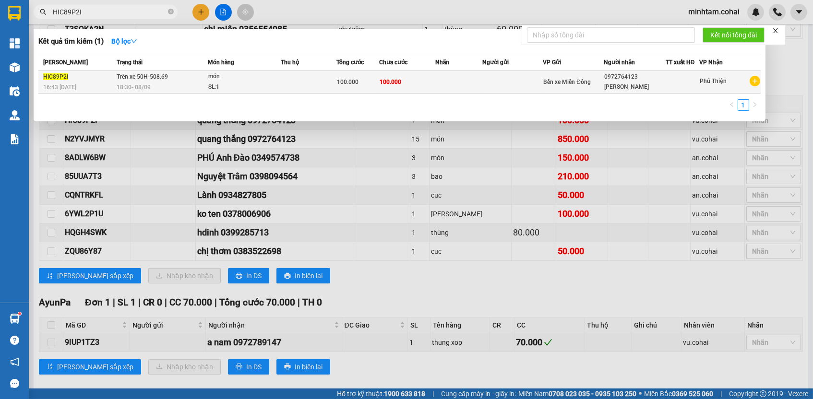
click at [439, 81] on td at bounding box center [458, 82] width 47 height 23
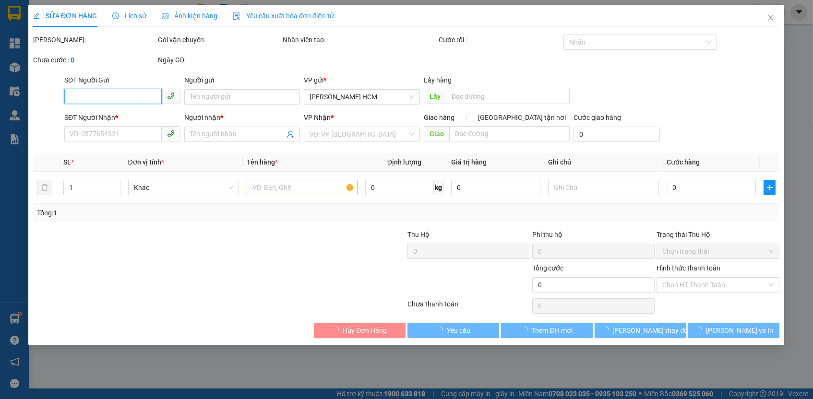
type input "0972764123"
type input "[PERSON_NAME]"
type input "100.000"
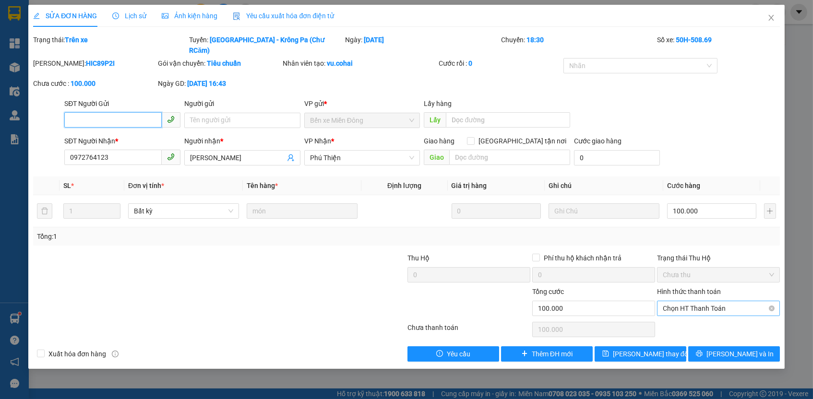
click at [690, 301] on span "Chọn HT Thanh Toán" at bounding box center [718, 308] width 111 height 14
click at [683, 317] on div "Tại văn phòng" at bounding box center [718, 314] width 111 height 11
type input "0"
click at [632, 349] on span "[PERSON_NAME] thay đổi" at bounding box center [651, 354] width 77 height 11
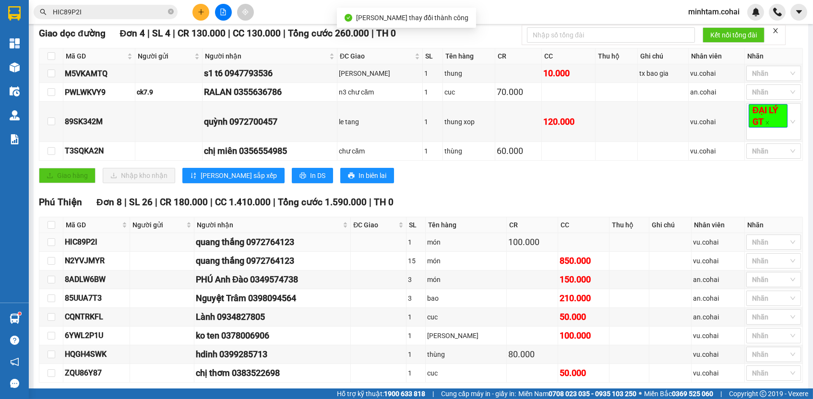
scroll to position [171, 0]
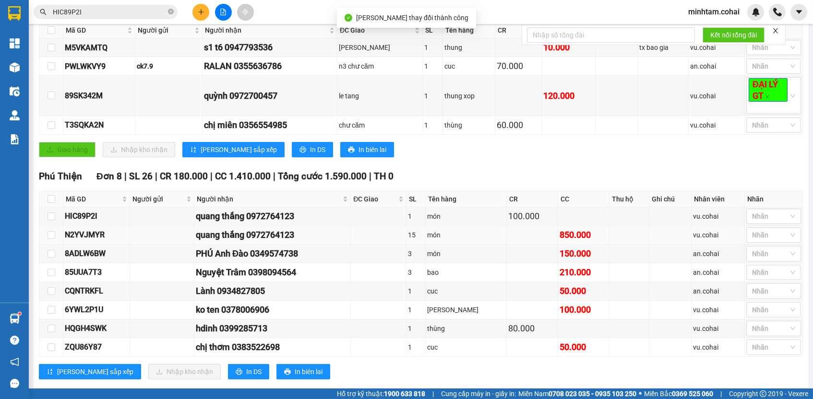
click at [100, 241] on div "N2YVJMYR" at bounding box center [96, 235] width 63 height 12
copy div "N2YVJMYR"
click at [139, 11] on input "HIC89P2I" at bounding box center [109, 12] width 113 height 11
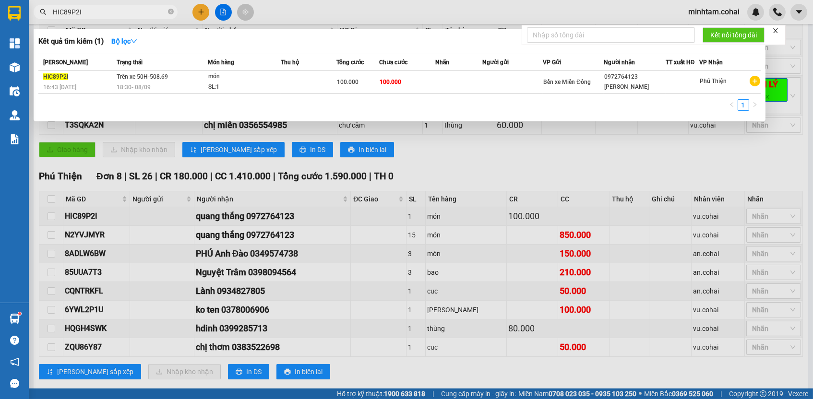
click at [139, 11] on input "HIC89P2I" at bounding box center [109, 12] width 113 height 11
paste input "N2YVJMYR"
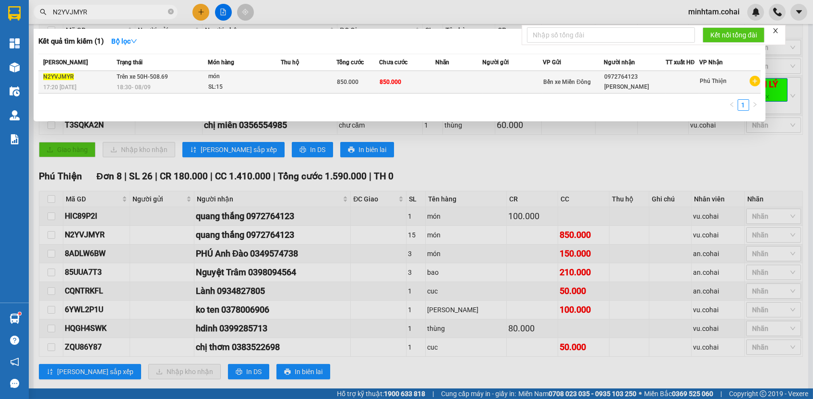
type input "N2YVJMYR"
click at [466, 81] on td at bounding box center [458, 82] width 47 height 23
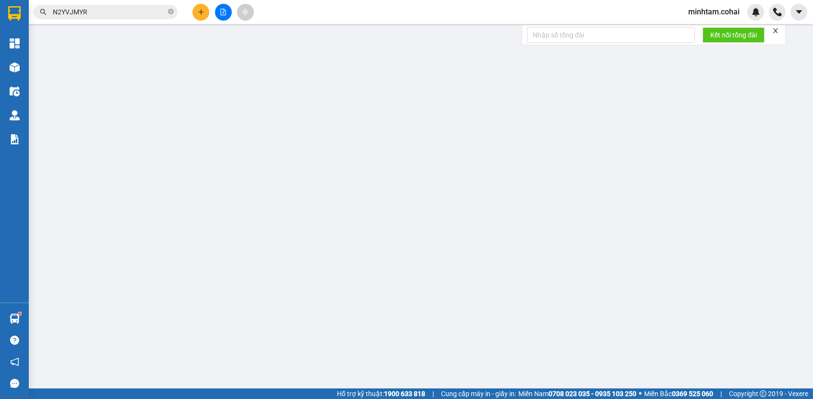
type input "0972764123"
type input "[PERSON_NAME]"
type input "850.000"
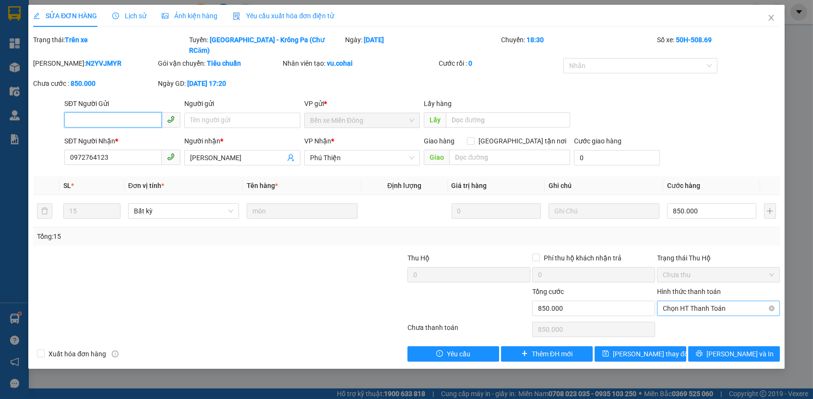
click at [671, 302] on span "Chọn HT Thanh Toán" at bounding box center [718, 308] width 111 height 14
click at [674, 319] on div "Tại văn phòng" at bounding box center [718, 314] width 111 height 11
type input "0"
click at [660, 349] on span "[PERSON_NAME] thay đổi" at bounding box center [651, 354] width 77 height 11
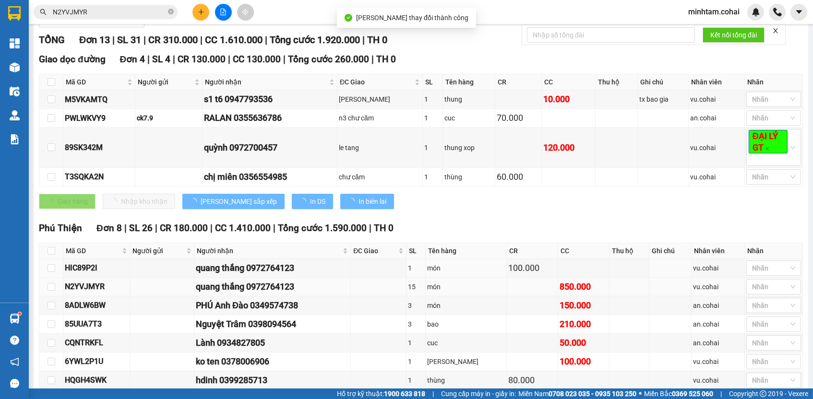
scroll to position [122, 0]
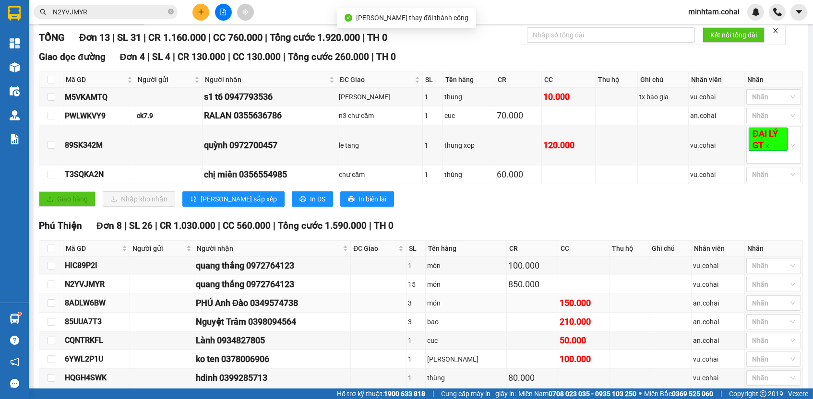
click at [90, 308] on div "8ADLW6BW" at bounding box center [96, 303] width 63 height 12
copy div "8ADLW6BW"
click at [128, 11] on input "N2YVJMYR" at bounding box center [109, 12] width 113 height 11
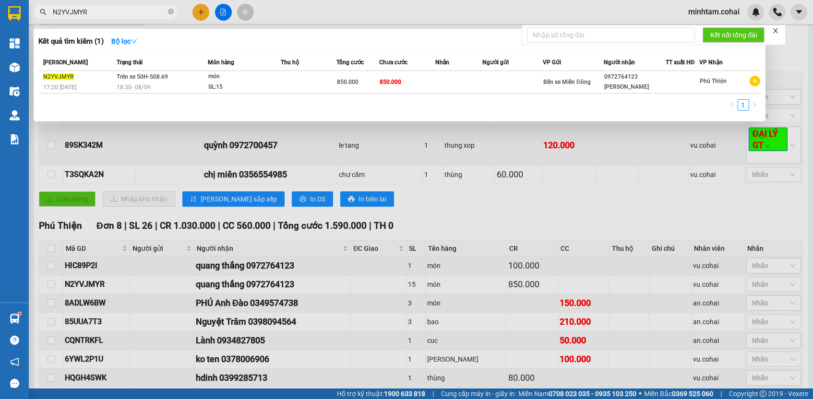
click at [128, 11] on input "N2YVJMYR" at bounding box center [109, 12] width 113 height 11
paste input "8ADLW6BW"
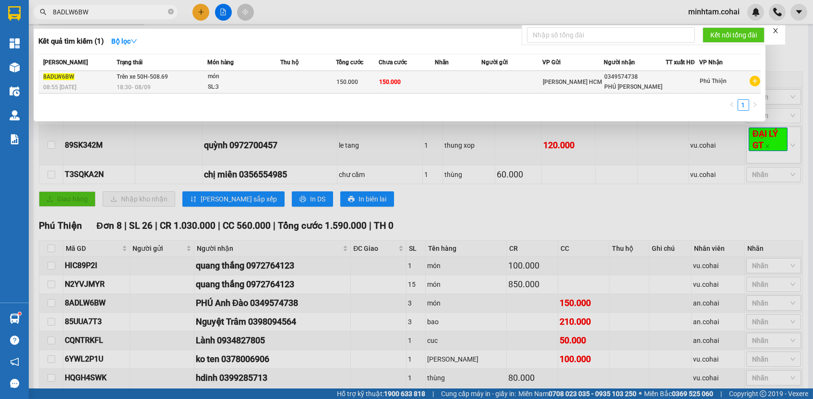
type input "8ADLW6BW"
click at [415, 75] on td "150.000" at bounding box center [407, 82] width 56 height 23
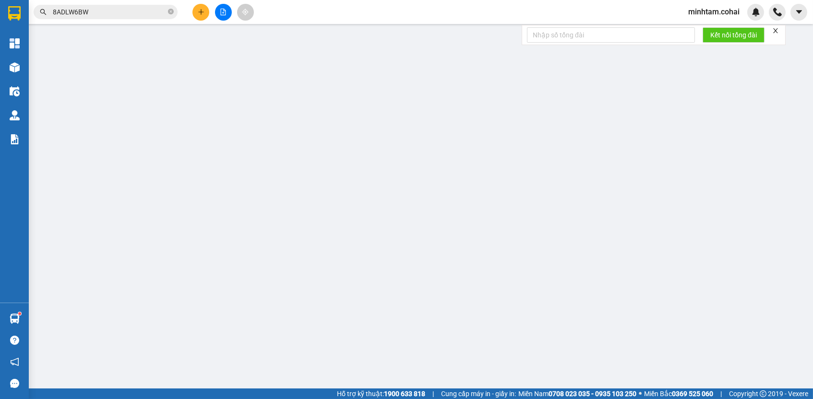
type input "0349574738"
type input "PHÚ [PERSON_NAME]"
type input "150.000"
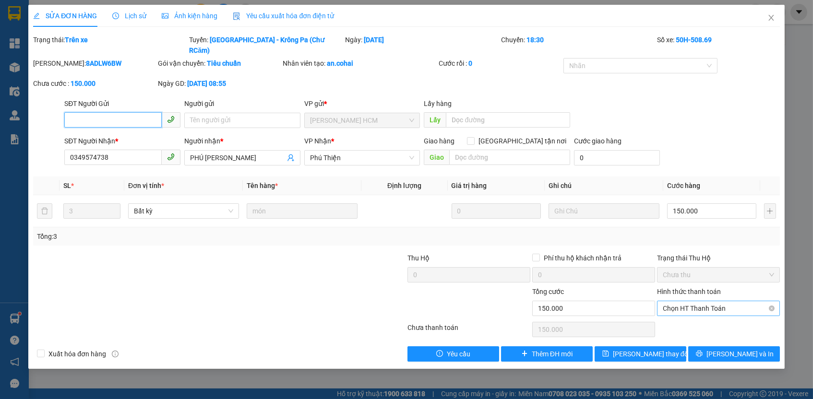
click at [699, 301] on span "Chọn HT Thanh Toán" at bounding box center [718, 308] width 111 height 14
click at [696, 314] on div "Tại văn phòng" at bounding box center [718, 314] width 111 height 11
type input "0"
click at [661, 349] on span "[PERSON_NAME] thay đổi" at bounding box center [651, 354] width 77 height 11
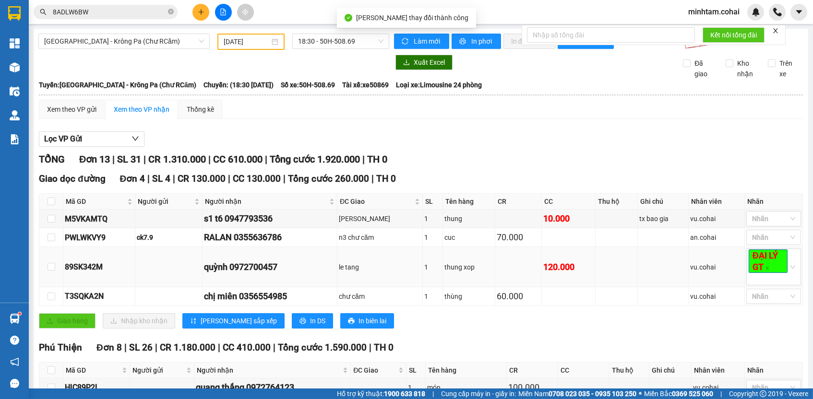
scroll to position [284, 0]
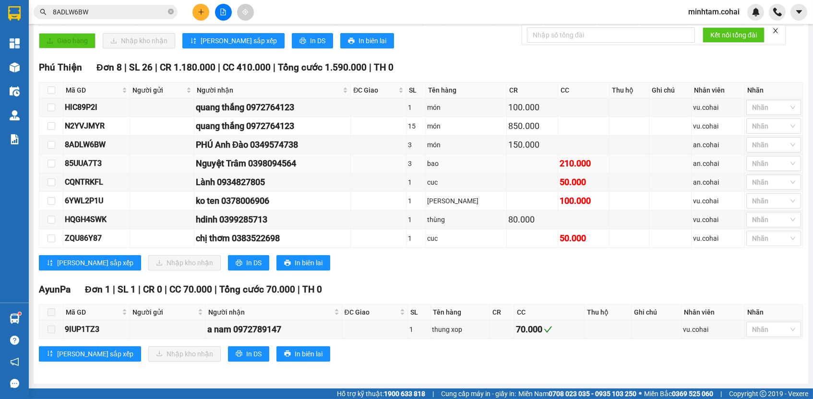
click at [99, 168] on div "85UUA7T3" at bounding box center [96, 163] width 63 height 12
click at [98, 165] on div "85UUA7T3" at bounding box center [96, 163] width 63 height 12
copy div "85UUA7T3"
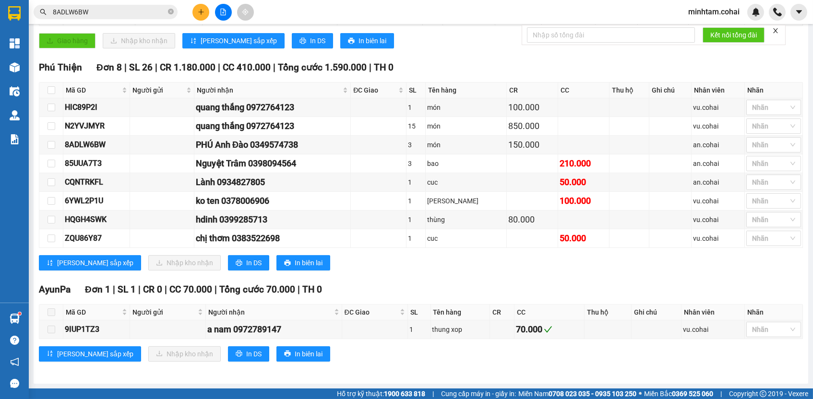
click at [120, 12] on input "8ADLW6BW" at bounding box center [109, 12] width 113 height 11
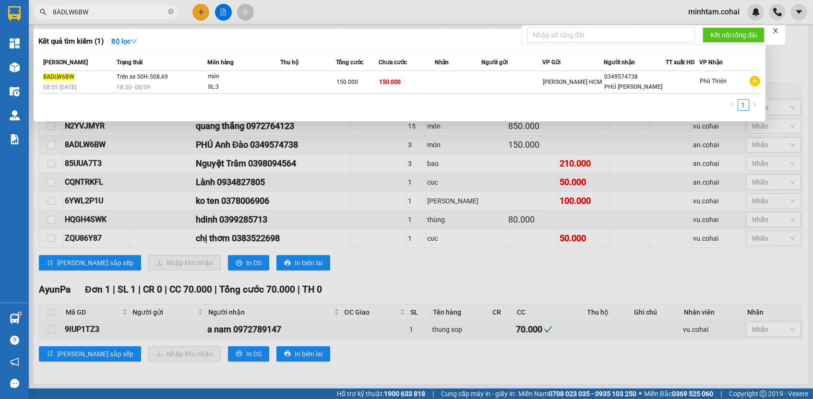
click at [120, 12] on input "8ADLW6BW" at bounding box center [109, 12] width 113 height 11
paste input "5UUA7T3"
type input "85UUA7T3"
click at [442, 81] on td at bounding box center [458, 82] width 47 height 23
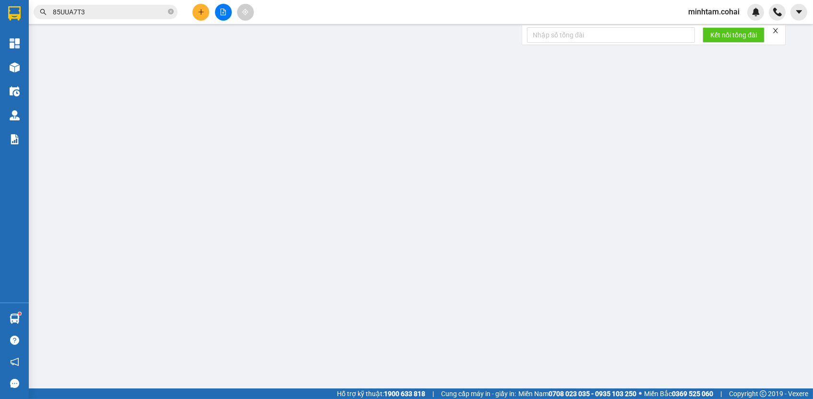
type input "0398094564"
type input "Nguyệt Trâm"
type input "210.000"
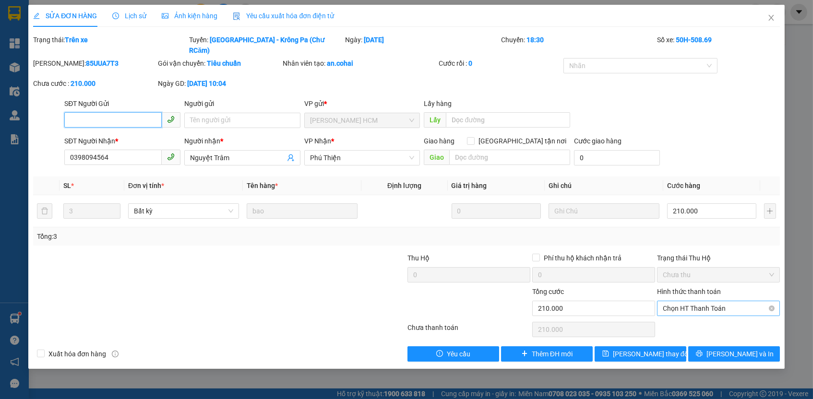
click at [673, 301] on span "Chọn HT Thanh Toán" at bounding box center [718, 308] width 111 height 14
click at [677, 311] on div "Tại văn phòng" at bounding box center [718, 314] width 111 height 11
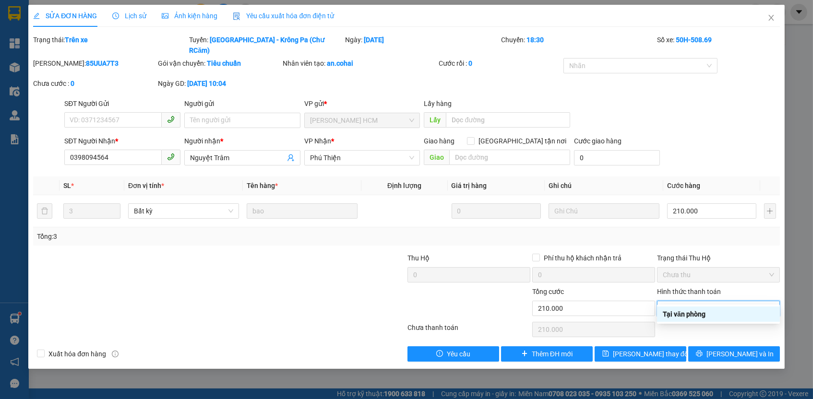
type input "0"
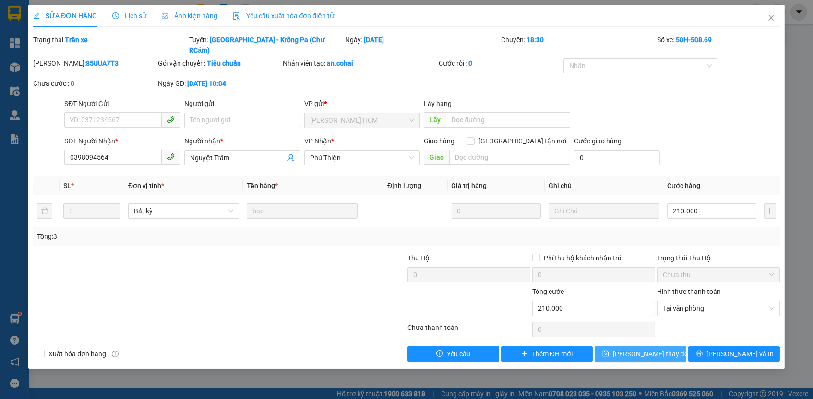
click at [663, 349] on span "[PERSON_NAME] thay đổi" at bounding box center [651, 354] width 77 height 11
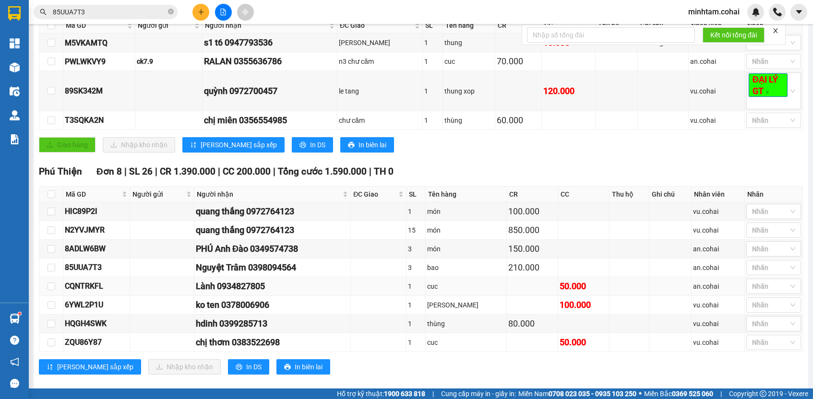
scroll to position [284, 0]
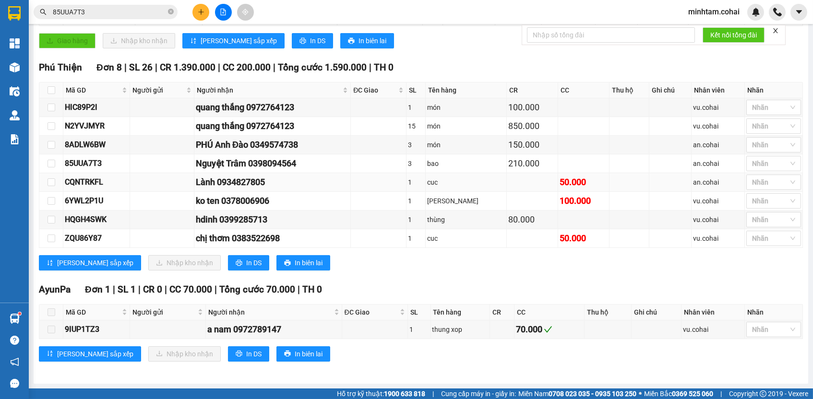
click at [83, 181] on div "CQNTRKFL" at bounding box center [96, 182] width 63 height 12
copy div "CQNTRKFL"
click at [122, 7] on input "85UUA7T3" at bounding box center [109, 12] width 113 height 11
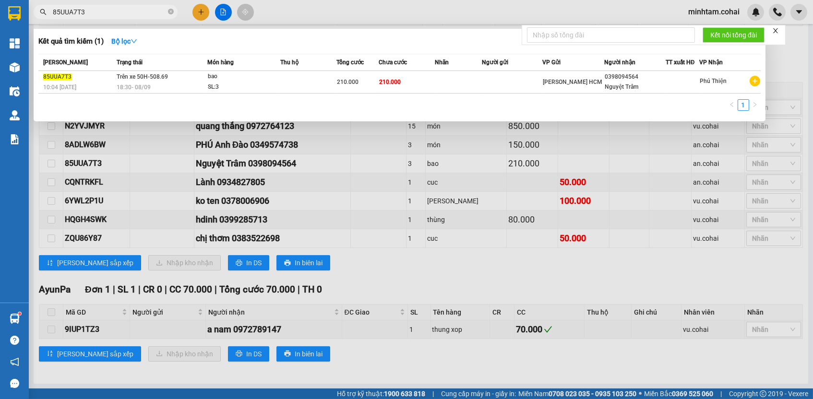
click at [122, 7] on input "85UUA7T3" at bounding box center [109, 12] width 113 height 11
paste input "CQNTRKFL"
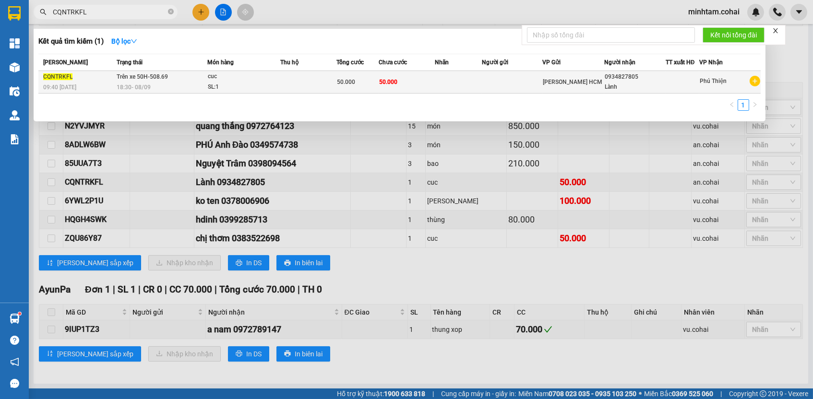
type input "CQNTRKFL"
click at [430, 83] on td "50.000" at bounding box center [407, 82] width 56 height 23
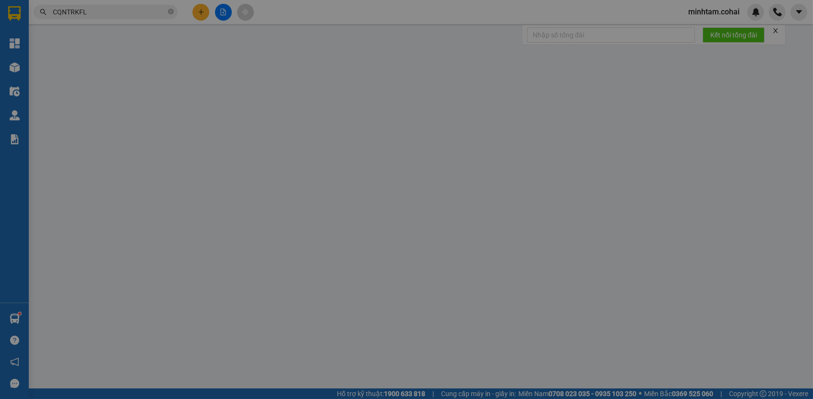
type input "0934827805"
type input "Lành"
type input "50.000"
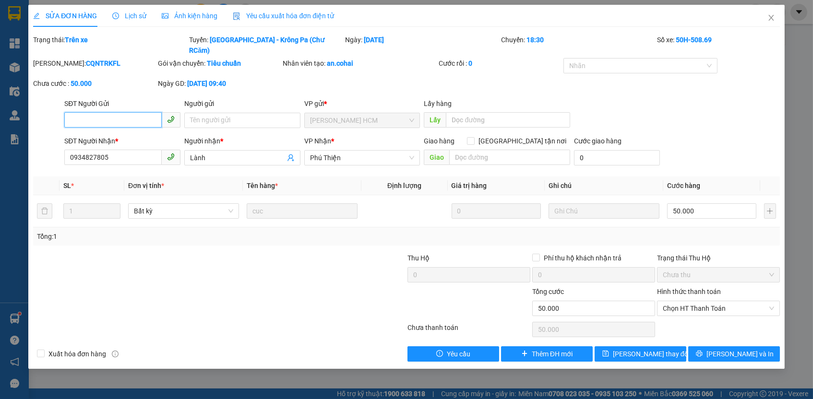
drag, startPoint x: 674, startPoint y: 297, endPoint x: 674, endPoint y: 304, distance: 7.7
click at [674, 301] on span "Chọn HT Thanh Toán" at bounding box center [718, 308] width 111 height 14
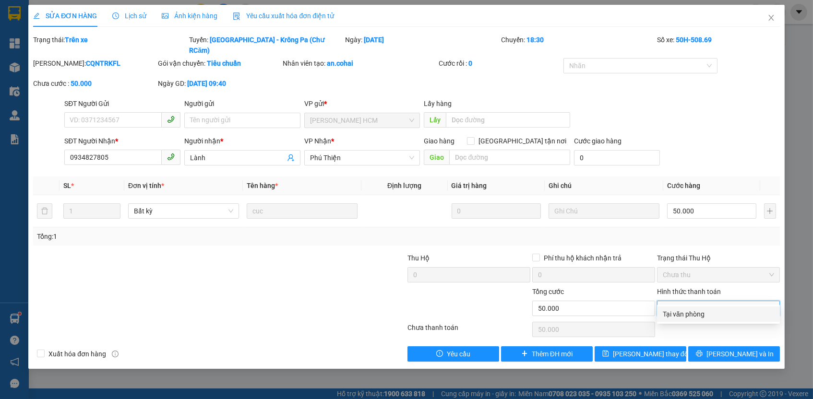
click at [674, 306] on div "Total Paid Fee 0 Total UnPaid Fee 50.000 Cash Collection Total Fee Trạng thái: …" at bounding box center [406, 198] width 746 height 327
click at [671, 301] on span "Chọn HT Thanh Toán" at bounding box center [718, 308] width 111 height 14
click at [672, 315] on div "Tại văn phòng" at bounding box center [718, 314] width 111 height 11
type input "0"
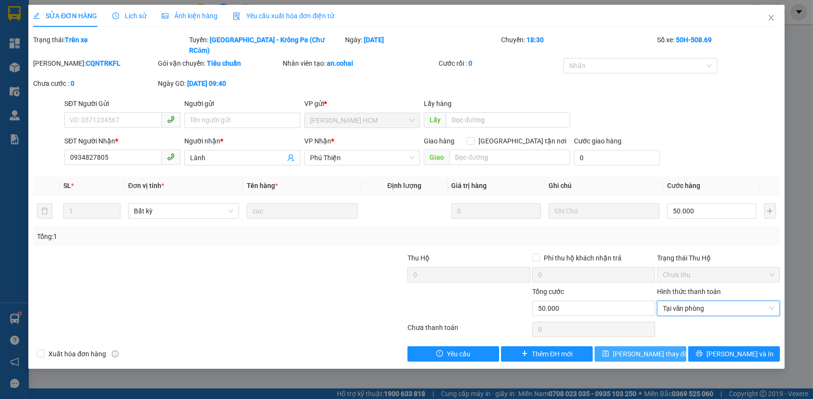
click at [650, 349] on span "[PERSON_NAME] thay đổi" at bounding box center [651, 354] width 77 height 11
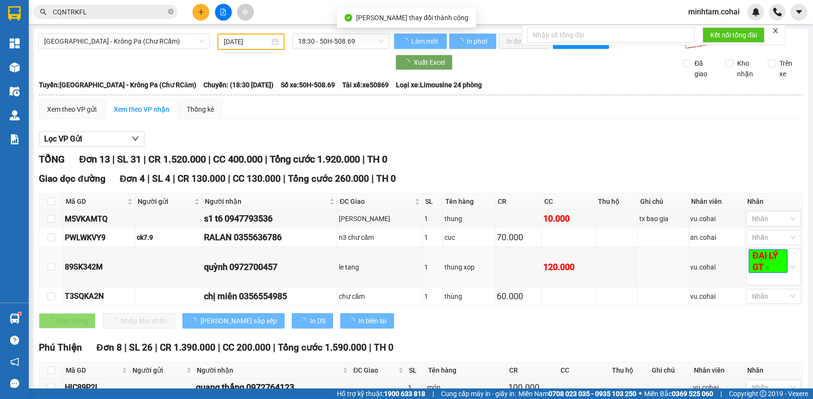
scroll to position [284, 0]
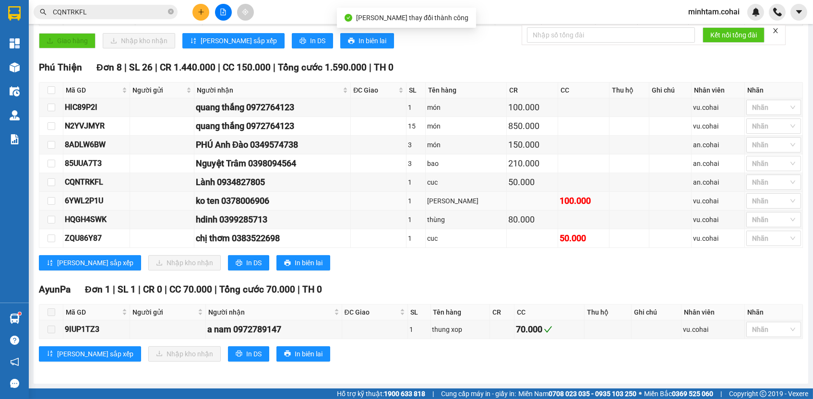
click at [107, 199] on div "6YWL2P1U" at bounding box center [96, 201] width 63 height 12
click at [105, 199] on div "6YWL2P1U" at bounding box center [96, 201] width 63 height 12
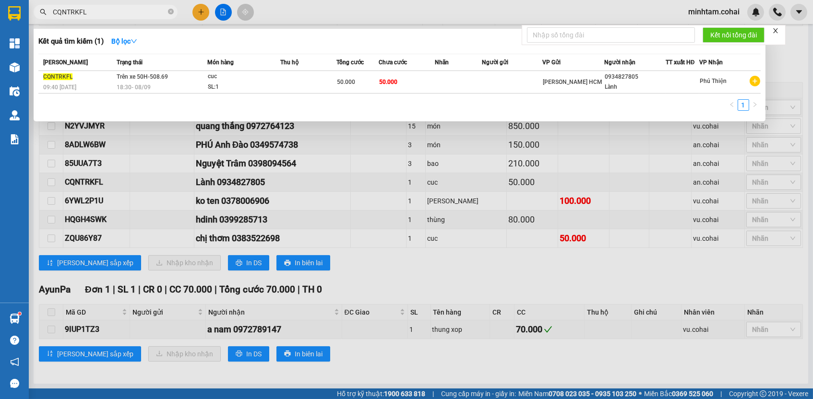
click at [143, 8] on input "CQNTRKFL" at bounding box center [109, 12] width 113 height 11
paste input "6YWL2P1U"
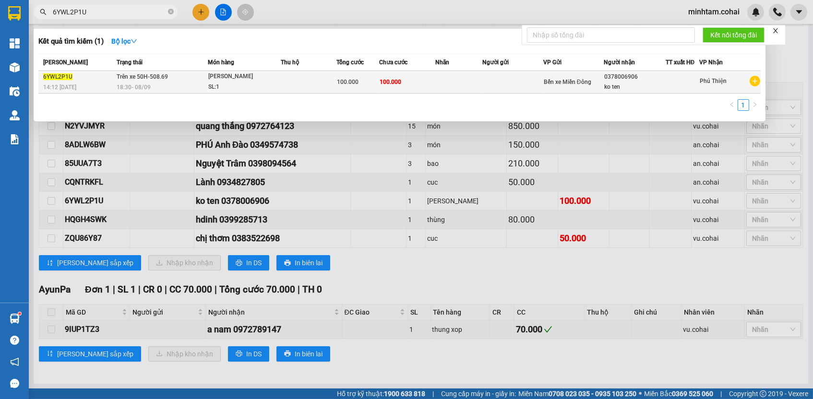
type input "6YWL2P1U"
click at [456, 83] on td at bounding box center [459, 82] width 47 height 23
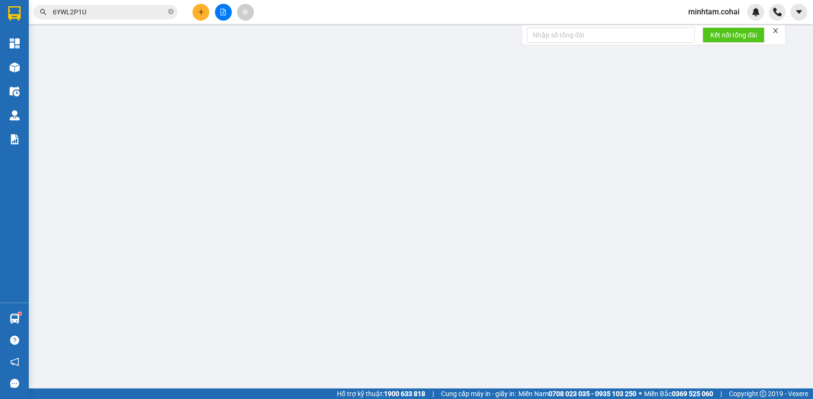
type input "0378006906"
type input "ko ten"
type input "100.000"
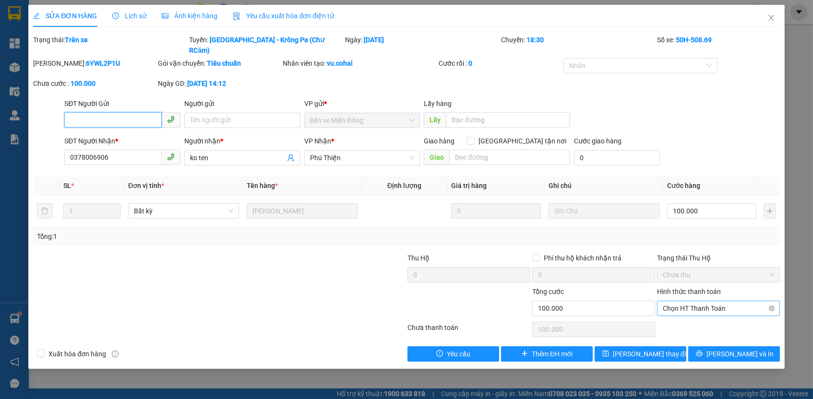
click at [693, 301] on span "Chọn HT Thanh Toán" at bounding box center [718, 308] width 111 height 14
click at [692, 314] on div "Tại văn phòng" at bounding box center [718, 314] width 111 height 11
type input "0"
click at [656, 349] on span "[PERSON_NAME] thay đổi" at bounding box center [651, 354] width 77 height 11
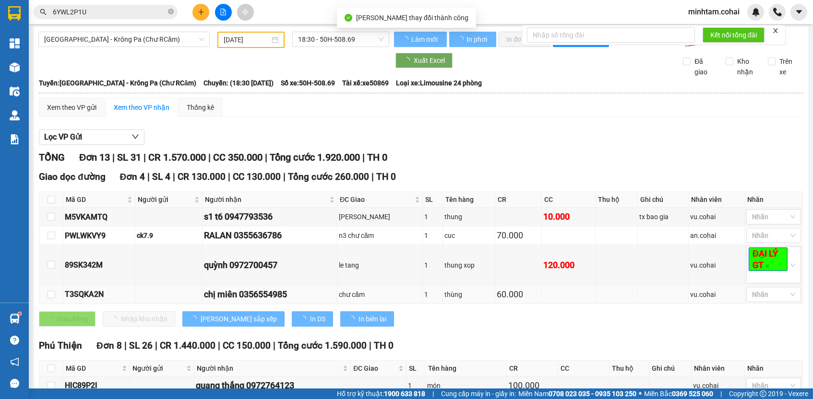
scroll to position [284, 0]
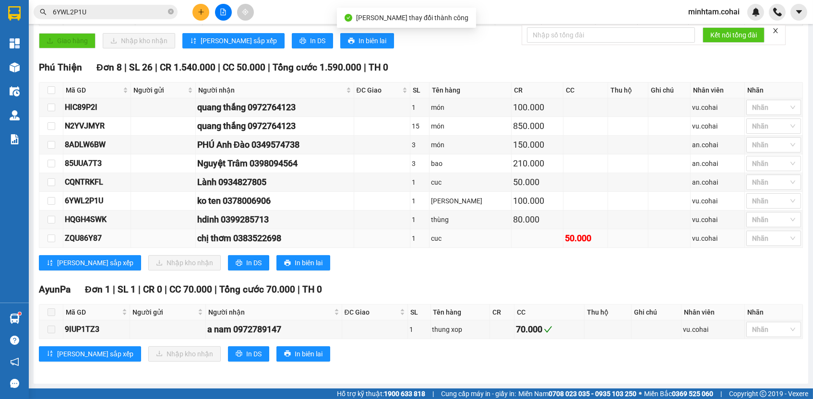
click at [87, 238] on div "ZQU86Y87" at bounding box center [97, 238] width 64 height 12
click at [139, 14] on input "6YWL2P1U" at bounding box center [109, 12] width 113 height 11
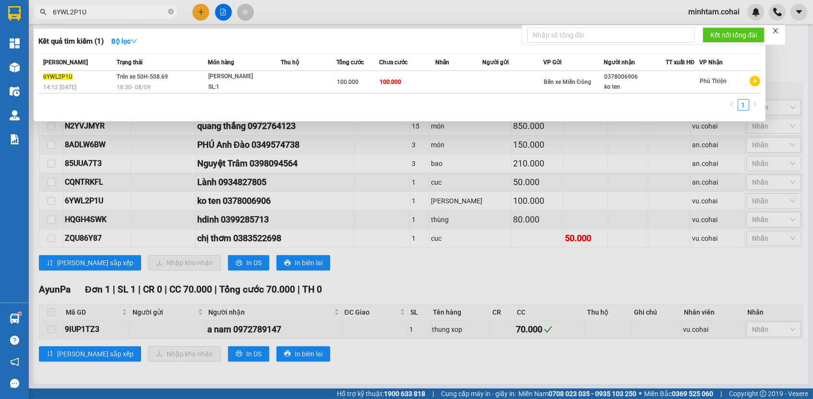
click at [139, 14] on input "6YWL2P1U" at bounding box center [109, 12] width 113 height 11
paste input "ZQU86Y87"
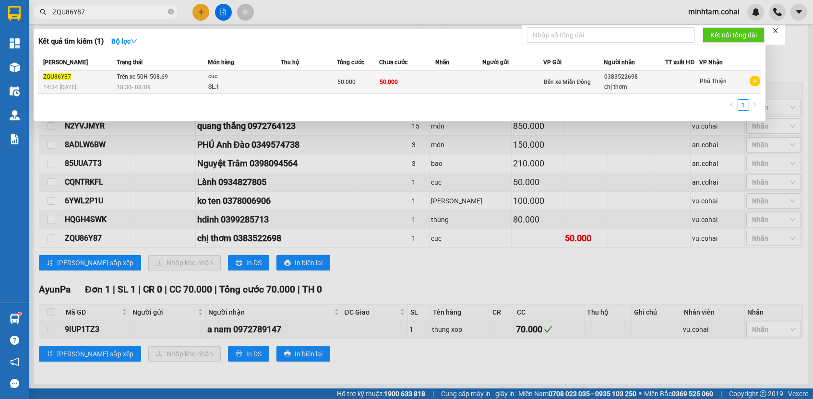
type input "ZQU86Y87"
click at [417, 79] on td "50.000" at bounding box center [407, 82] width 56 height 23
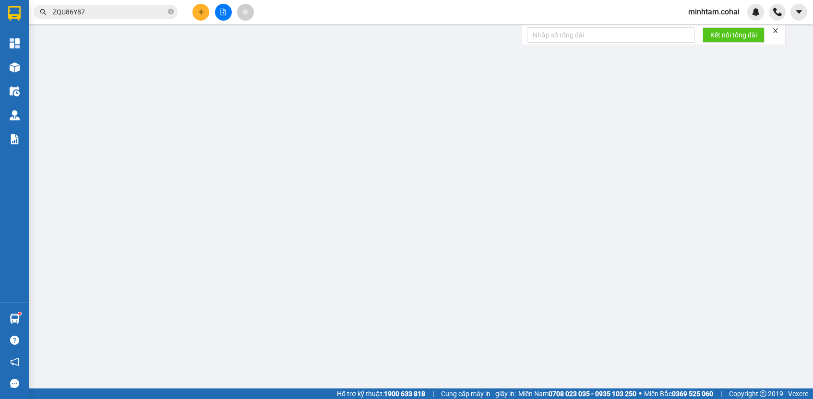
type input "0383522698"
type input "chị thơm"
type input "50.000"
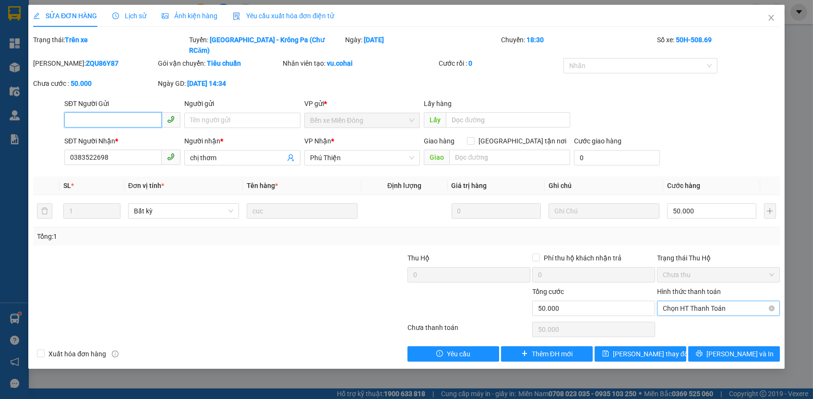
click at [682, 301] on span "Chọn HT Thanh Toán" at bounding box center [718, 308] width 111 height 14
click at [685, 314] on div "Tại văn phòng" at bounding box center [718, 314] width 111 height 11
type input "0"
click at [667, 346] on button "[PERSON_NAME] thay đổi" at bounding box center [641, 353] width 92 height 15
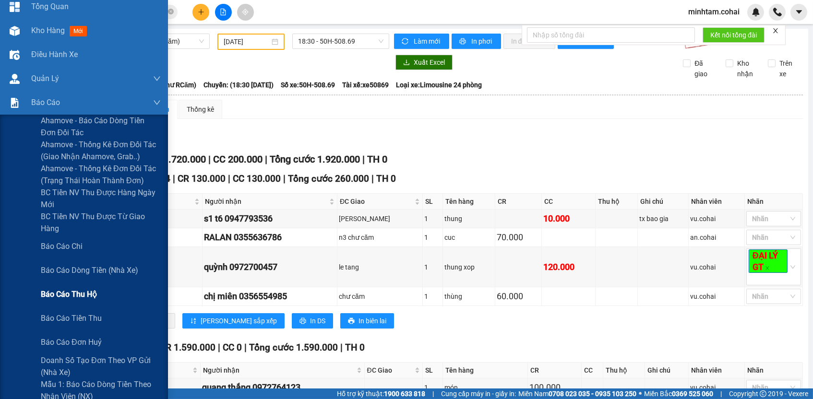
scroll to position [65, 0]
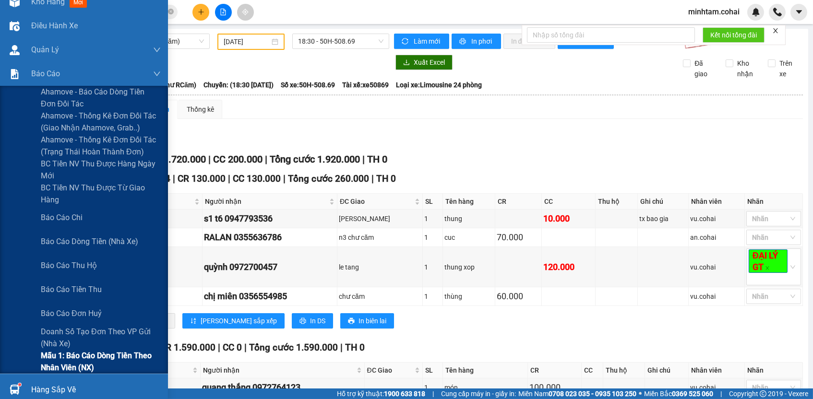
click at [62, 354] on span "Mẫu 1: Báo cáo dòng tiền theo nhân viên (NX)" at bounding box center [101, 362] width 120 height 24
